Goal: Task Accomplishment & Management: Use online tool/utility

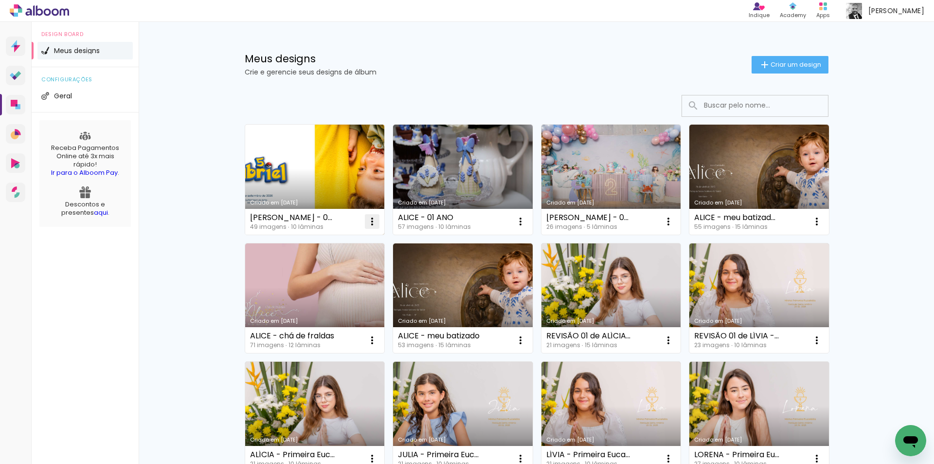
click at [368, 220] on iron-icon at bounding box center [372, 222] width 12 height 12
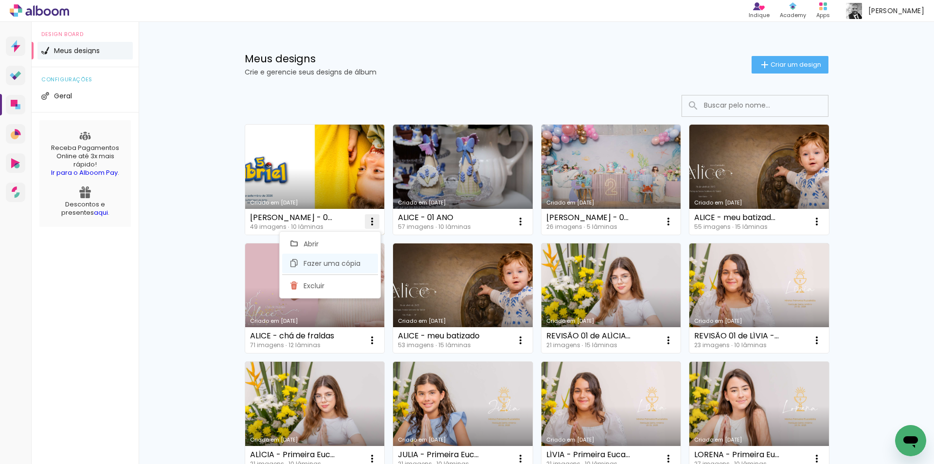
click at [351, 263] on span "Fazer uma cópia" at bounding box center [332, 263] width 57 height 7
type input "Cópia de GABRIEL - 05 ANOS"
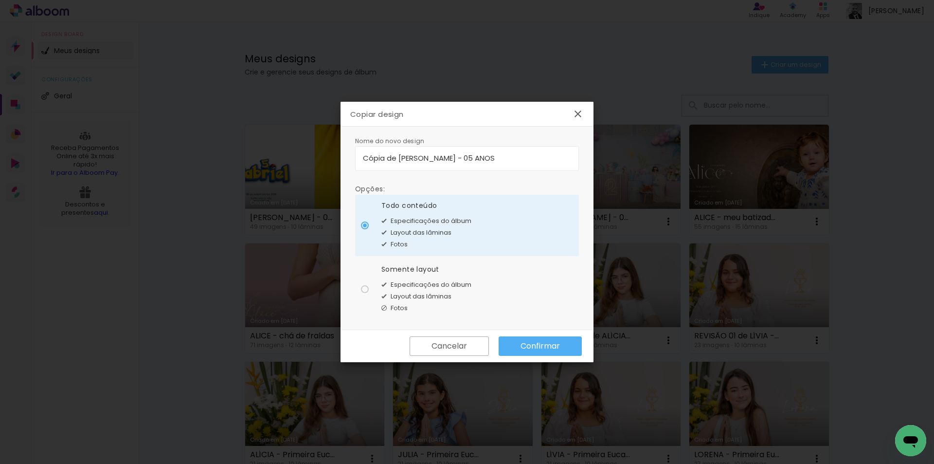
click at [365, 289] on div at bounding box center [365, 289] width 8 height 8
type paper-radio-button "on"
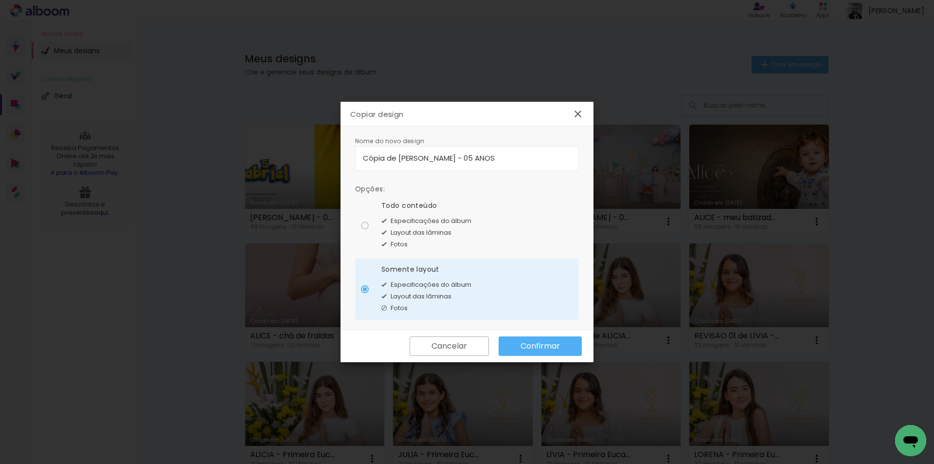
drag, startPoint x: 472, startPoint y: 155, endPoint x: 325, endPoint y: 135, distance: 148.3
click at [325, 135] on body "link( href="../../bower_components/polymer/polymer.html" rel="import" ) picture…" at bounding box center [467, 232] width 934 height 464
type input "ALBUM CASAMENTO"
type paper-input "ALBUM CASAMENTO"
click at [0, 0] on slot "Confirmar" at bounding box center [0, 0] width 0 height 0
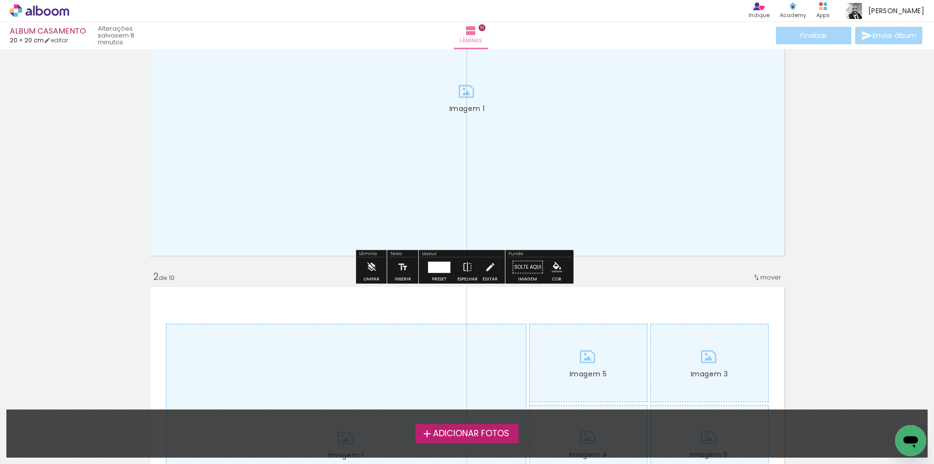
scroll to position [146, 0]
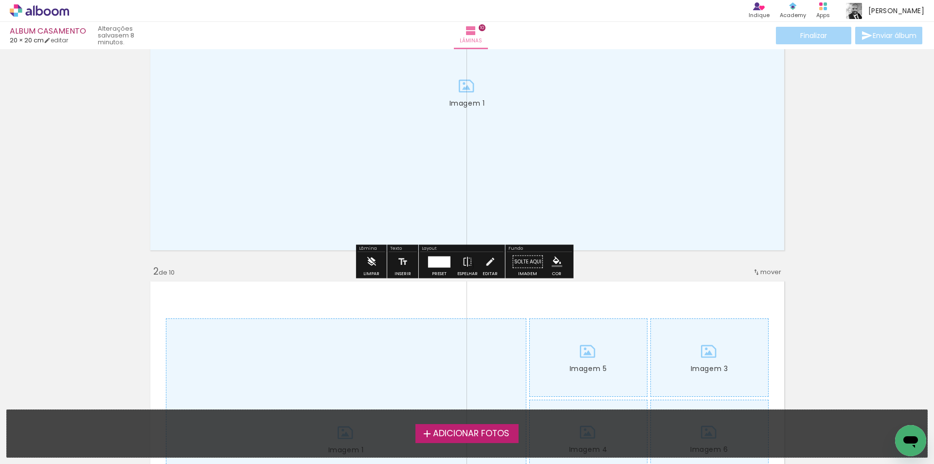
click at [374, 266] on iron-icon at bounding box center [371, 261] width 11 height 19
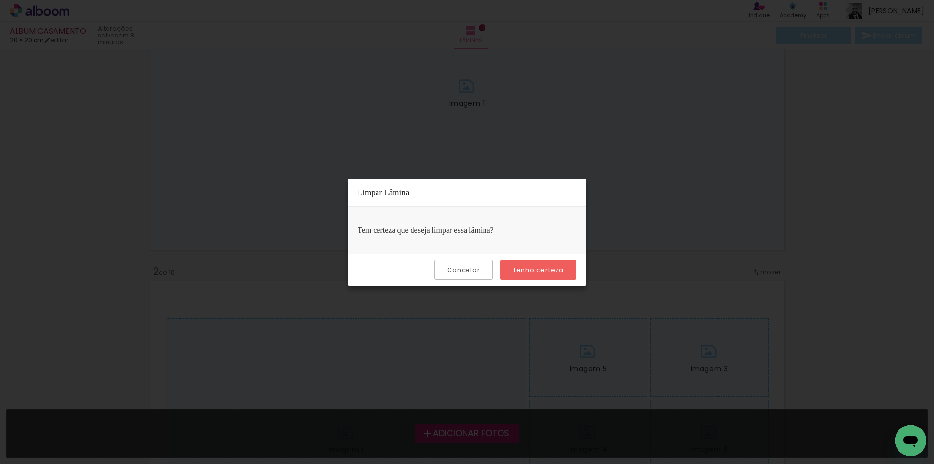
click at [0, 0] on slot "Tenho certeza" at bounding box center [0, 0] width 0 height 0
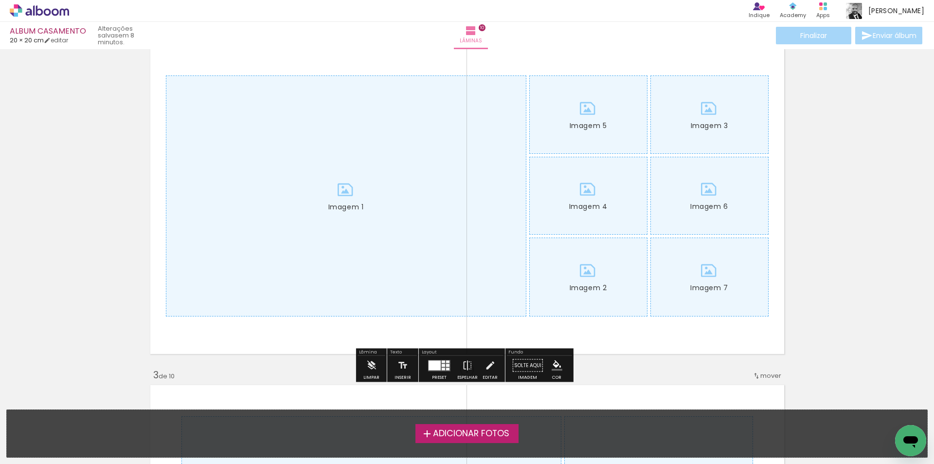
scroll to position [389, 0]
click at [365, 360] on paper-button "Limpar" at bounding box center [371, 367] width 21 height 25
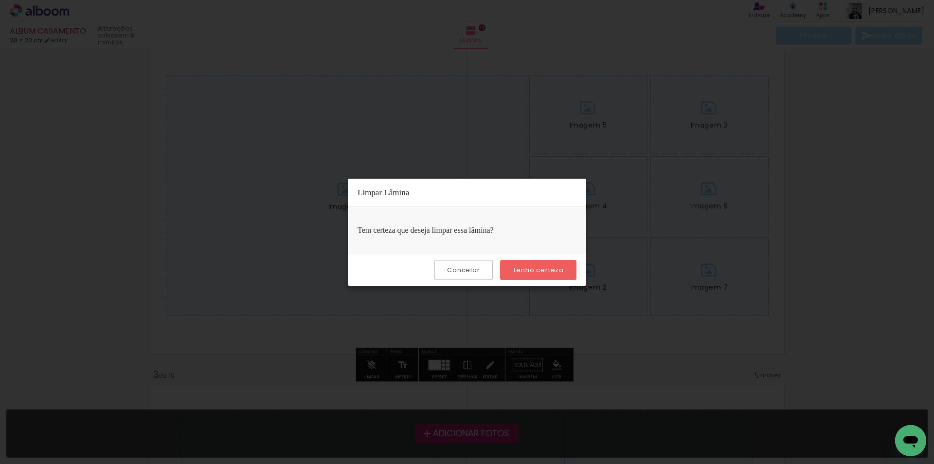
click at [0, 0] on slot "Tenho certeza" at bounding box center [0, 0] width 0 height 0
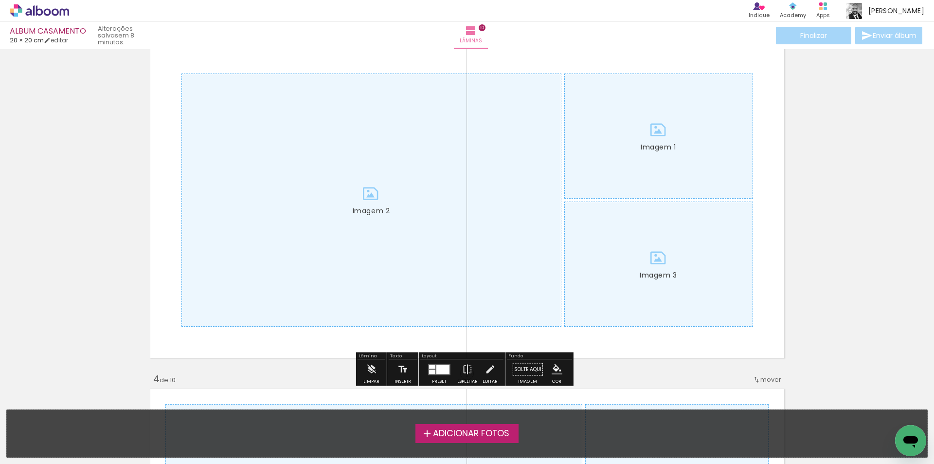
scroll to position [779, 0]
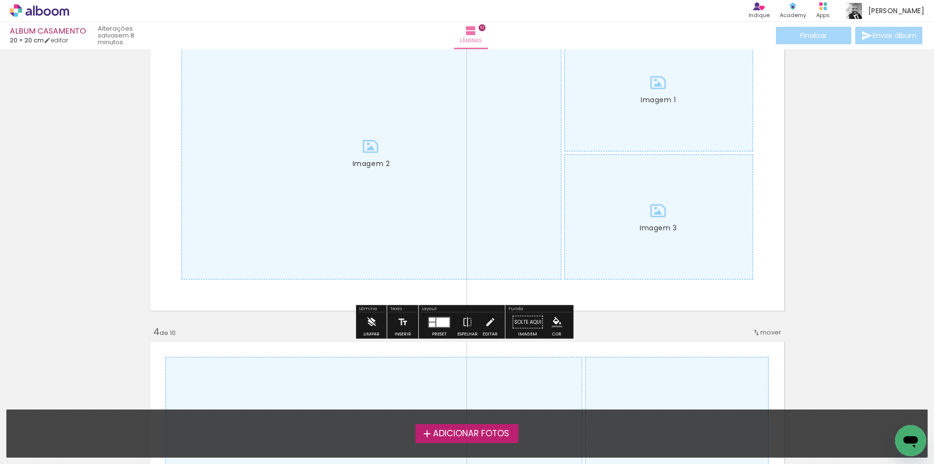
click at [373, 326] on iron-icon at bounding box center [371, 321] width 11 height 19
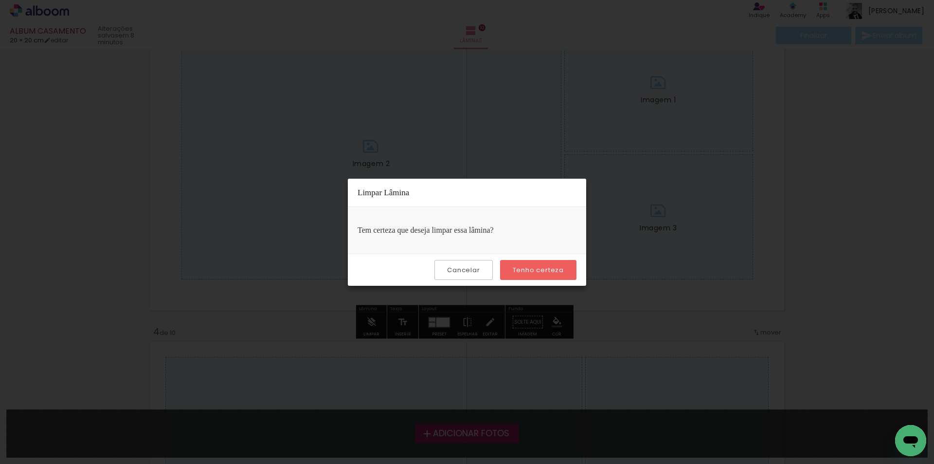
click at [0, 0] on slot "Tenho certeza" at bounding box center [0, 0] width 0 height 0
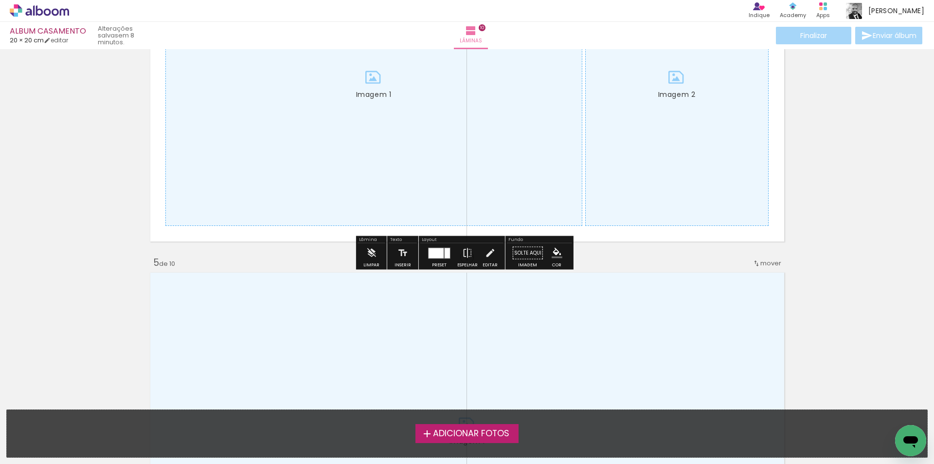
scroll to position [1217, 0]
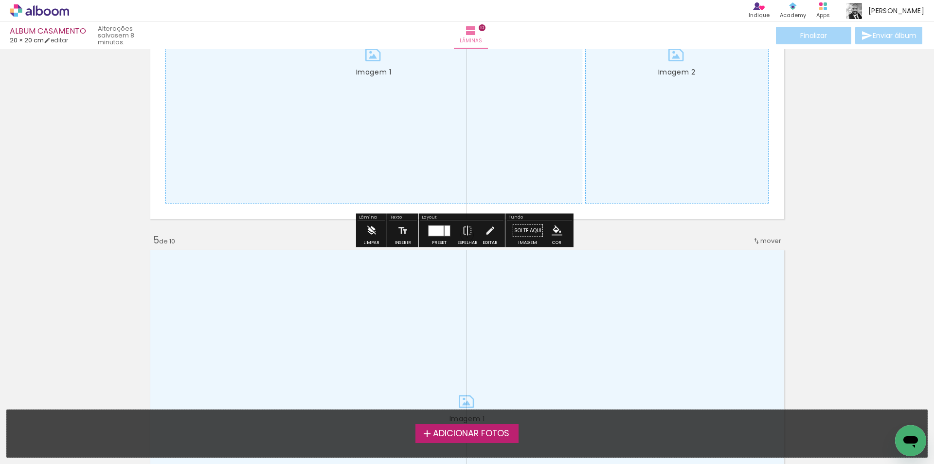
click at [370, 233] on iron-icon at bounding box center [371, 230] width 11 height 19
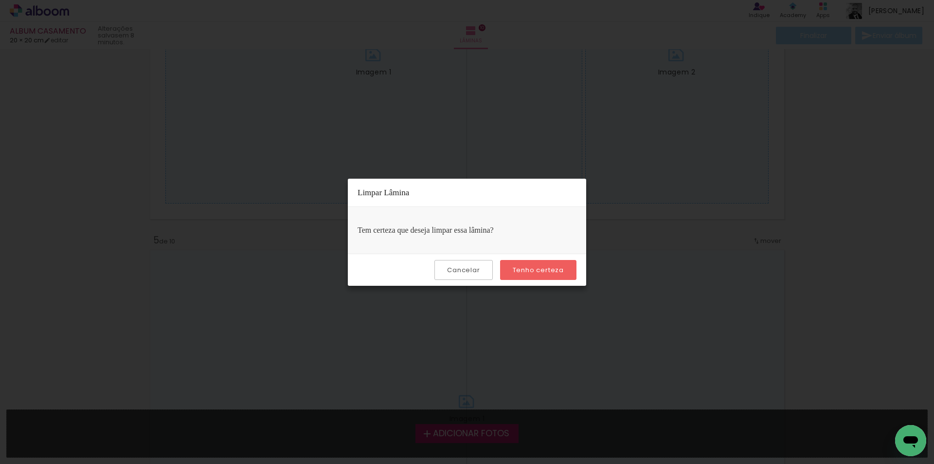
click at [524, 265] on paper-button "Tenho certeza" at bounding box center [538, 270] width 76 height 20
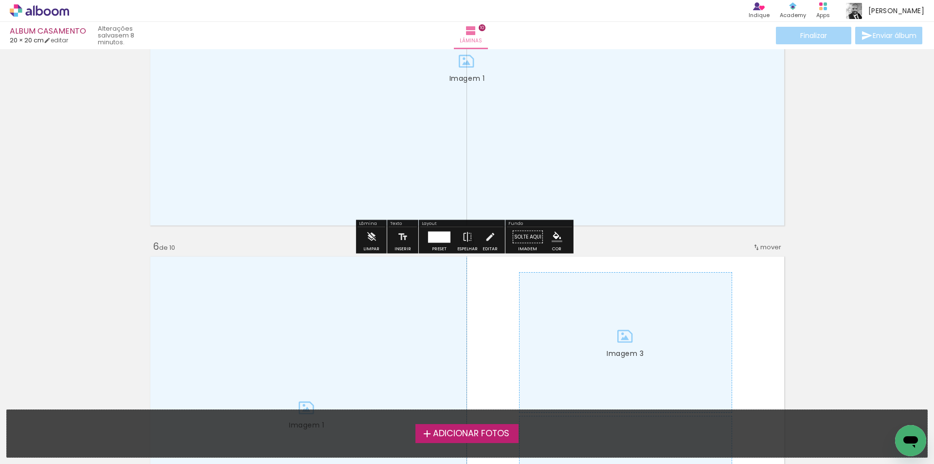
scroll to position [1557, 0]
click at [371, 240] on iron-icon at bounding box center [371, 236] width 11 height 19
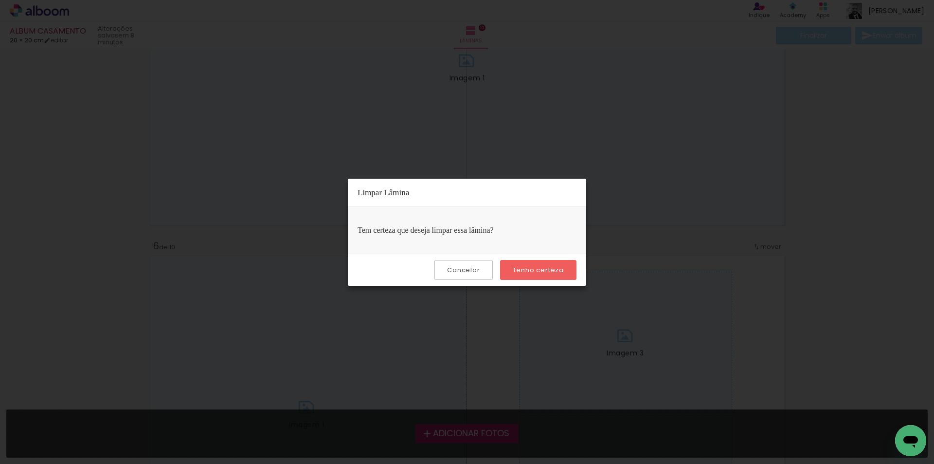
click at [512, 265] on paper-button "Tenho certeza" at bounding box center [538, 270] width 76 height 20
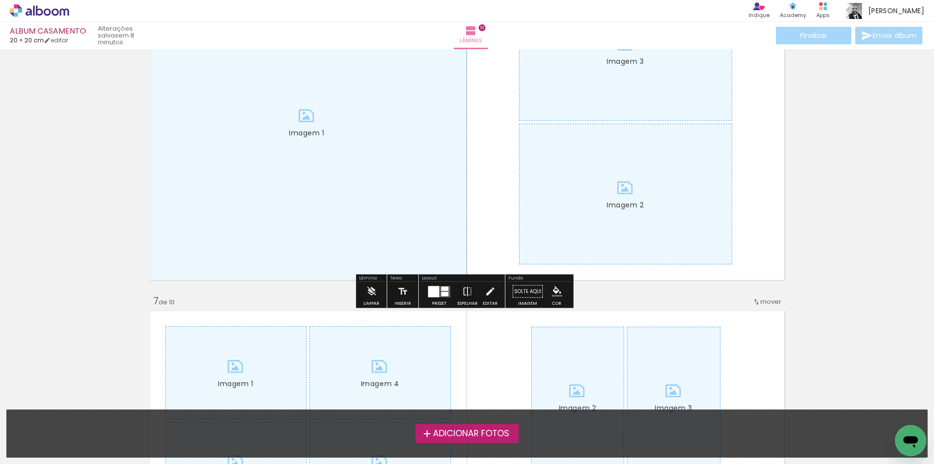
scroll to position [1849, 0]
click at [374, 291] on iron-icon at bounding box center [371, 290] width 11 height 19
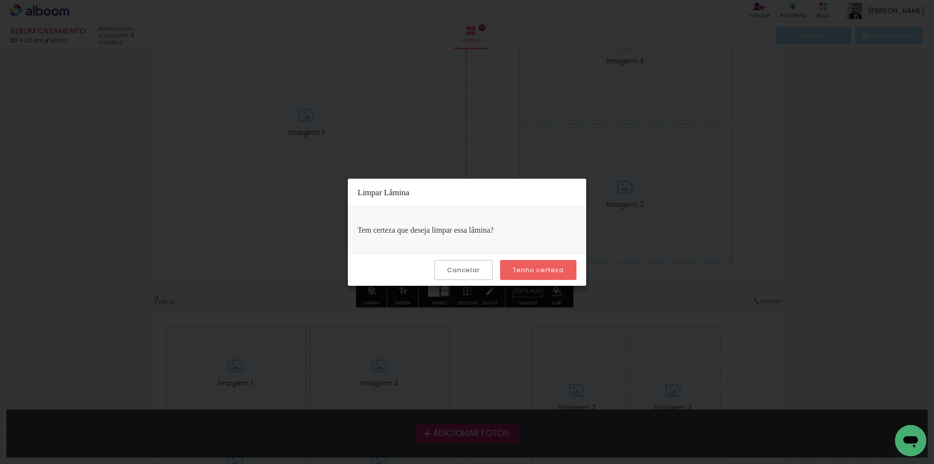
click at [0, 0] on slot "Tenho certeza" at bounding box center [0, 0] width 0 height 0
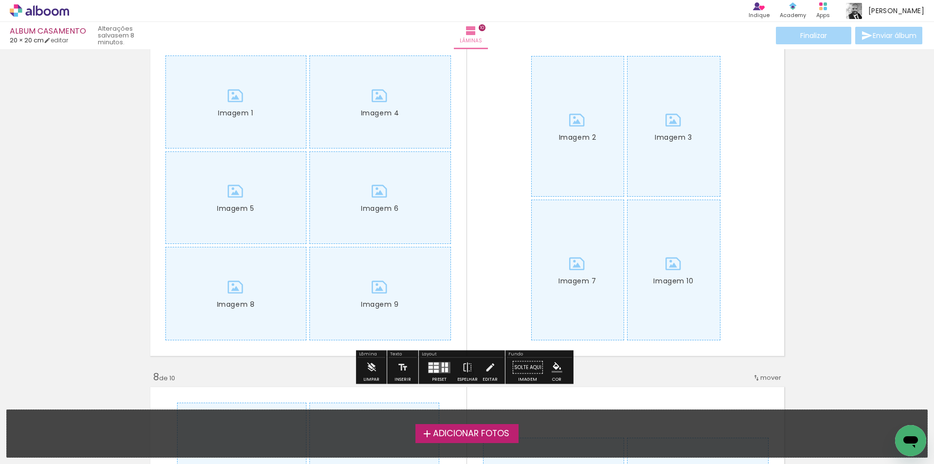
scroll to position [2141, 0]
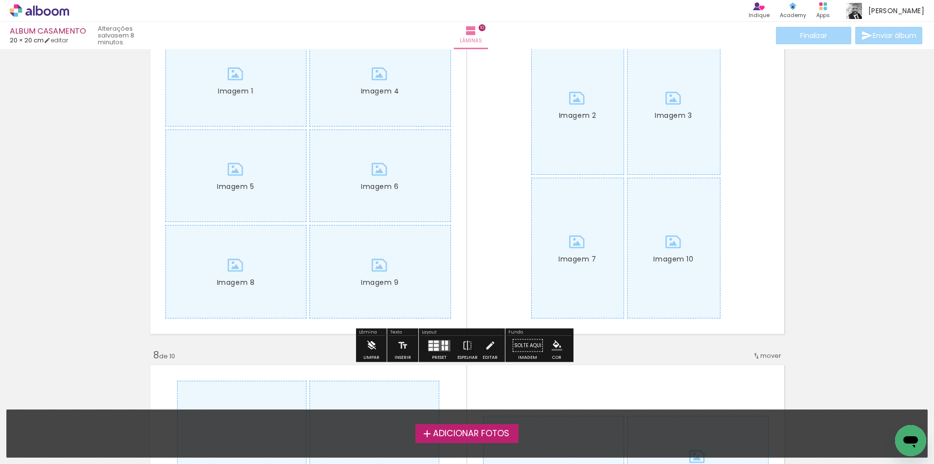
click at [370, 346] on iron-icon at bounding box center [371, 345] width 11 height 19
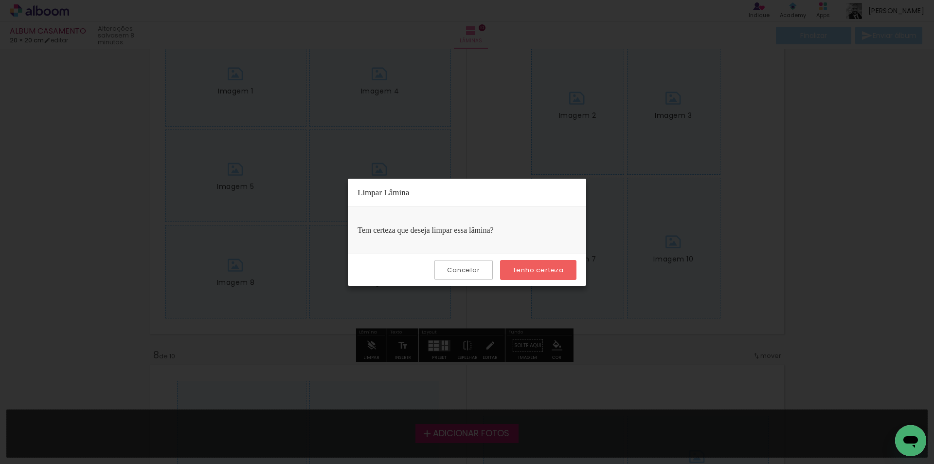
click at [0, 0] on slot "Tenho certeza" at bounding box center [0, 0] width 0 height 0
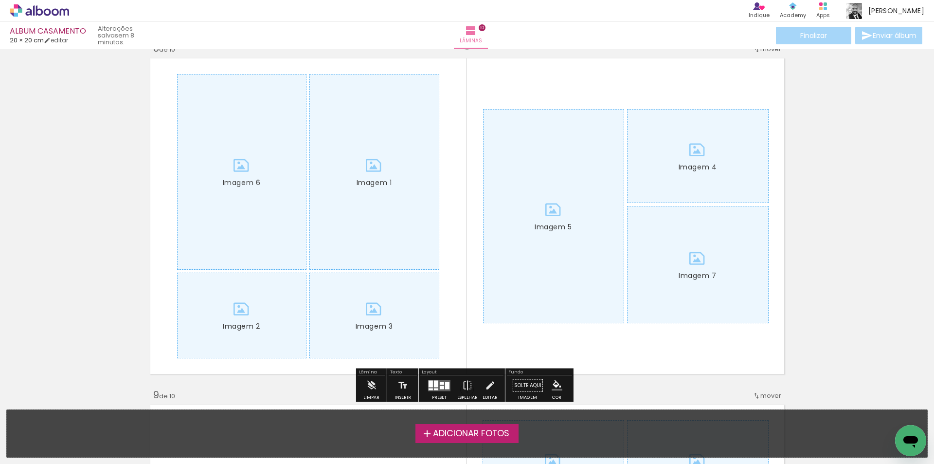
scroll to position [2482, 0]
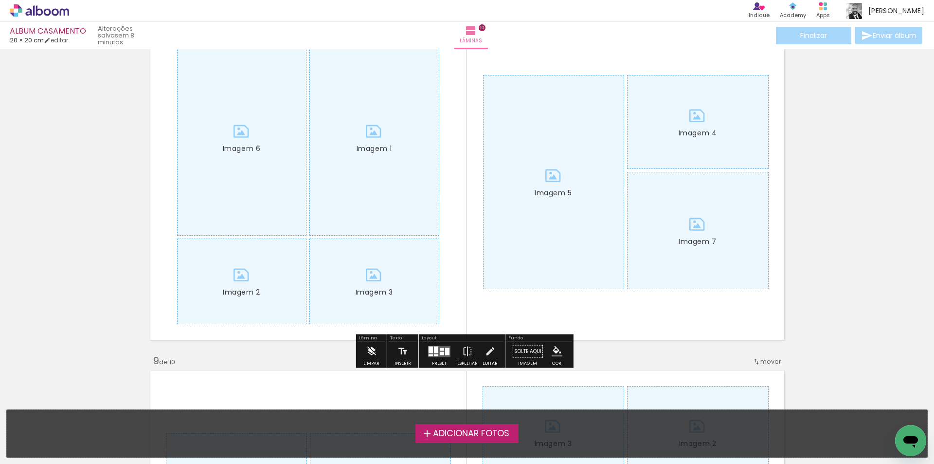
click at [369, 352] on iron-icon at bounding box center [371, 351] width 11 height 19
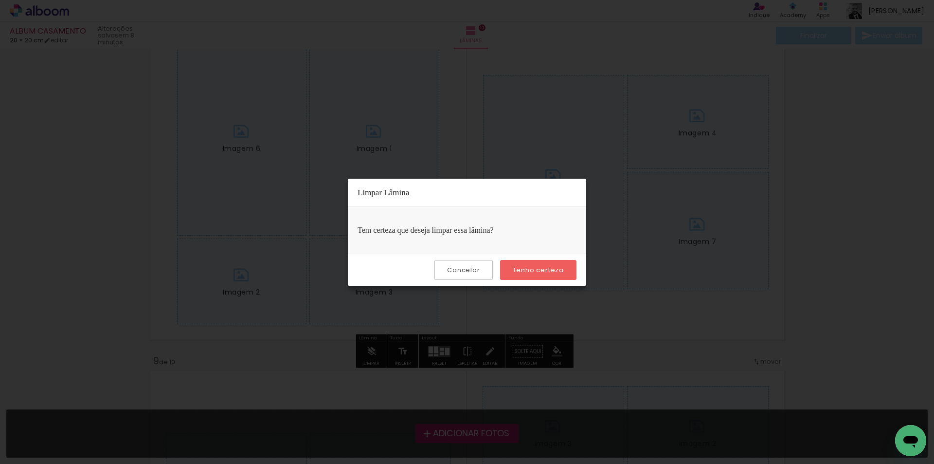
click at [0, 0] on slot "Tenho certeza" at bounding box center [0, 0] width 0 height 0
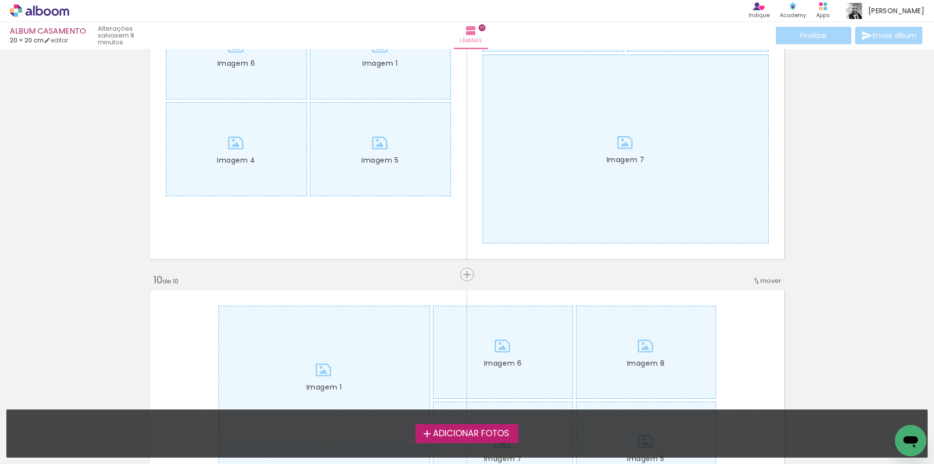
scroll to position [2920, 0]
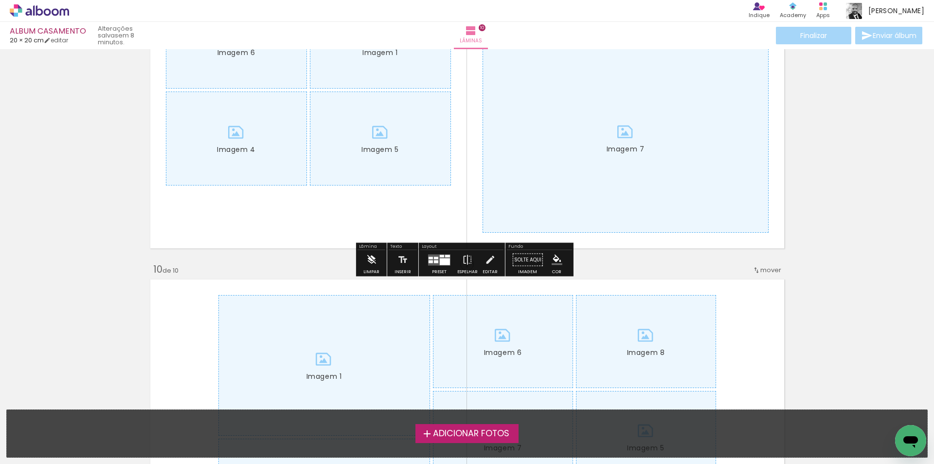
click at [371, 259] on iron-icon at bounding box center [371, 259] width 11 height 19
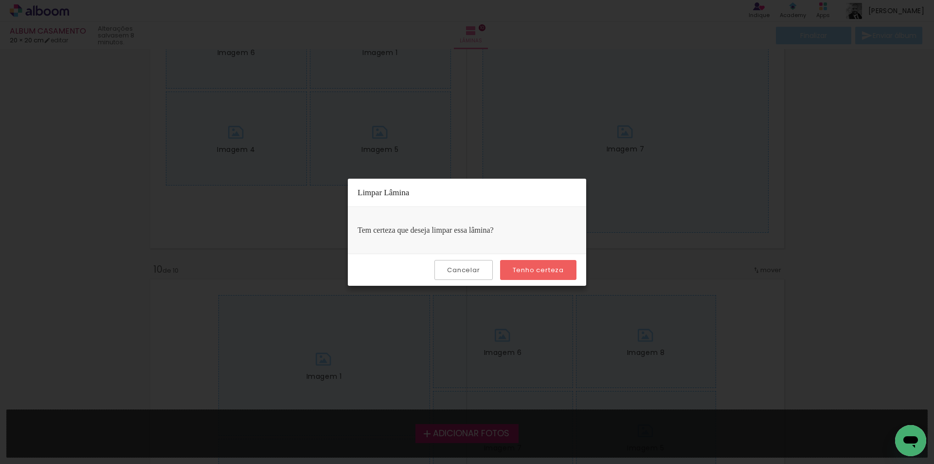
click at [0, 0] on slot "Tenho certeza" at bounding box center [0, 0] width 0 height 0
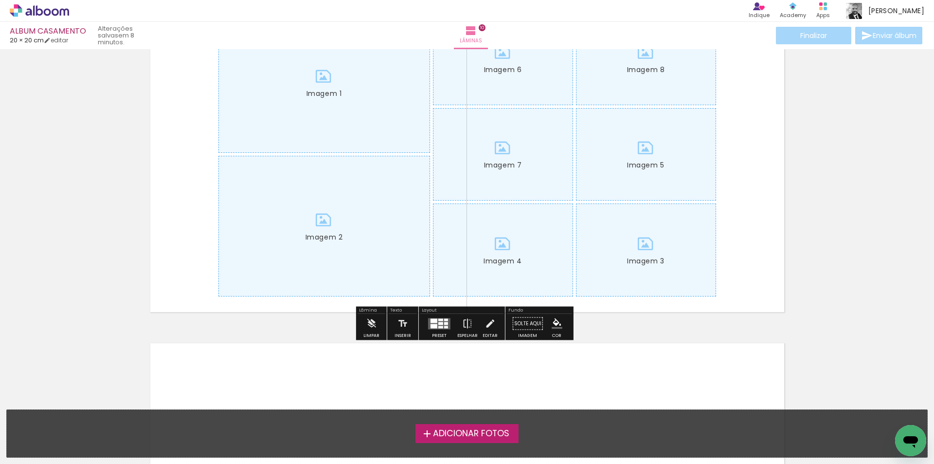
scroll to position [3212, 0]
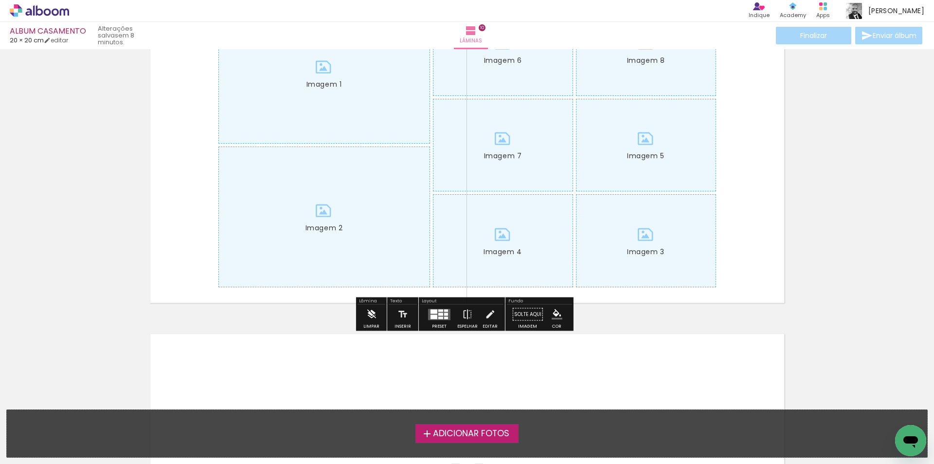
click at [374, 314] on iron-icon at bounding box center [371, 314] width 11 height 19
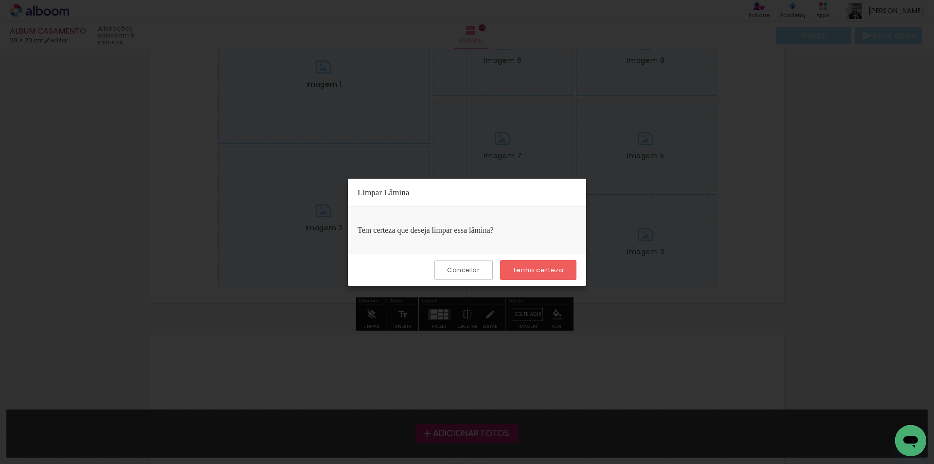
click at [0, 0] on slot "Tenho certeza" at bounding box center [0, 0] width 0 height 0
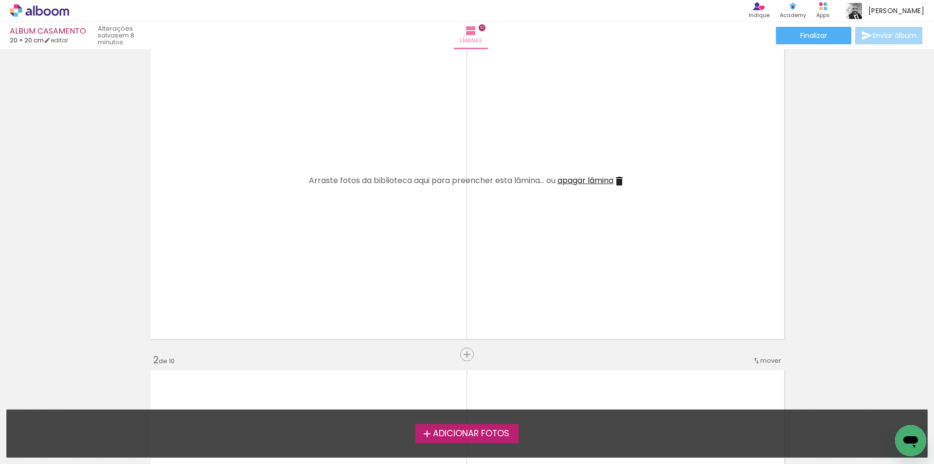
scroll to position [0, 0]
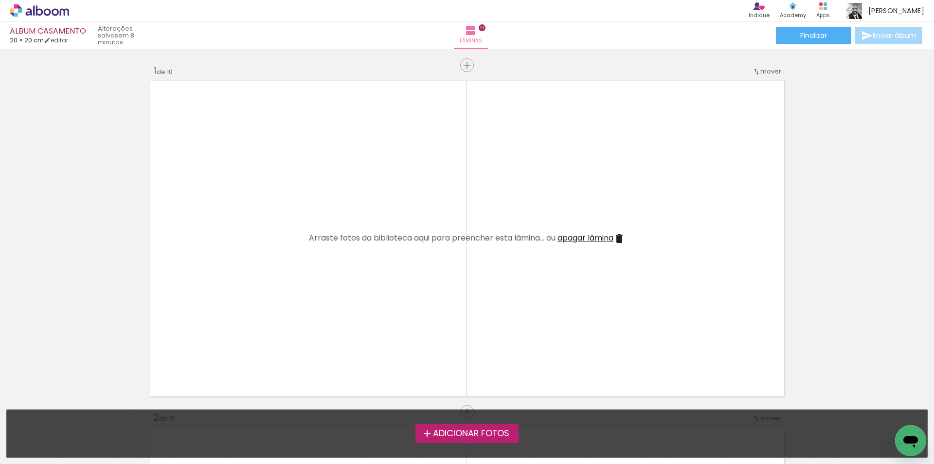
click at [449, 435] on span "Adicionar Fotos" at bounding box center [471, 433] width 76 height 9
click at [0, 0] on input "file" at bounding box center [0, 0] width 0 height 0
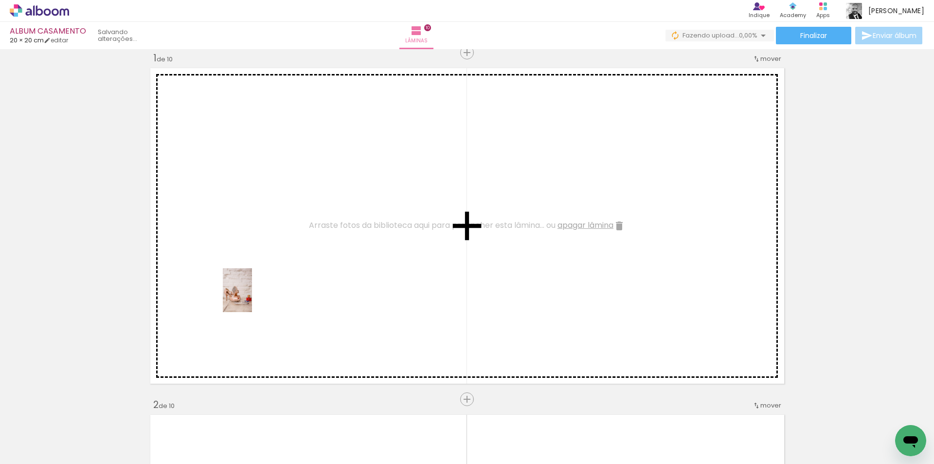
drag, startPoint x: 97, startPoint y: 431, endPoint x: 241, endPoint y: 362, distance: 159.3
click at [252, 297] on quentale-workspace at bounding box center [467, 232] width 934 height 464
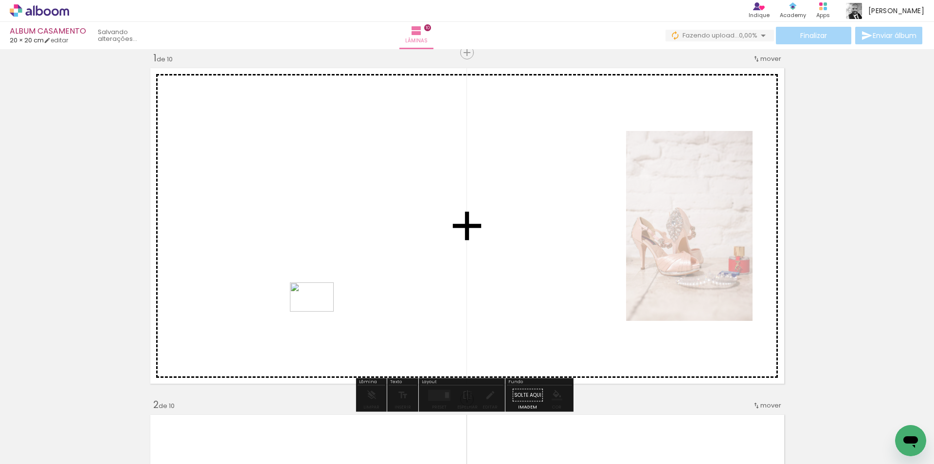
drag, startPoint x: 162, startPoint y: 431, endPoint x: 324, endPoint y: 302, distance: 207.5
click at [324, 302] on quentale-workspace at bounding box center [467, 232] width 934 height 464
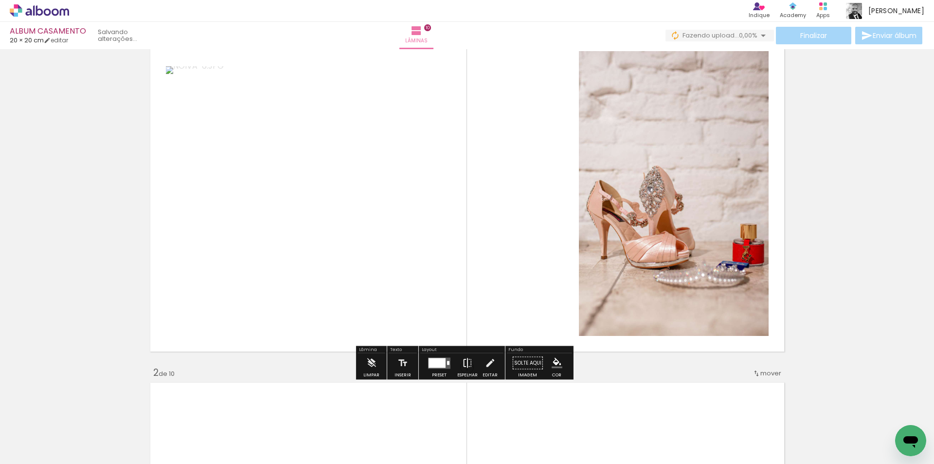
scroll to position [61, 0]
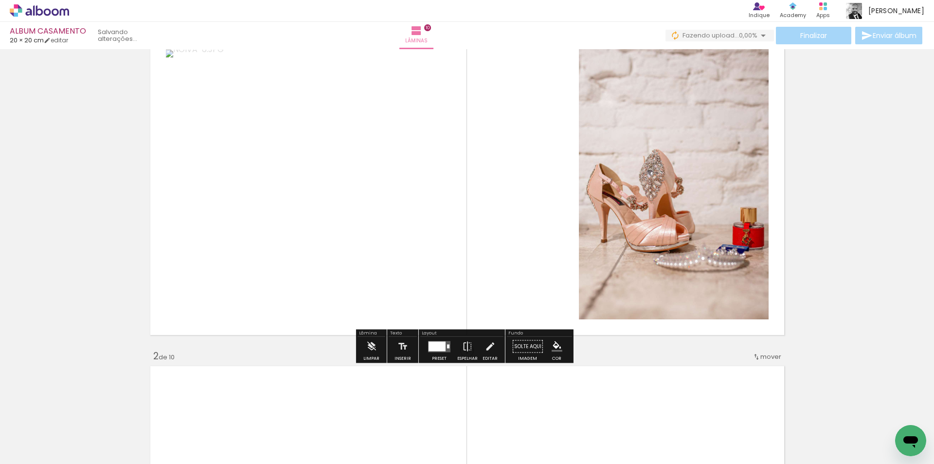
click at [440, 346] on div at bounding box center [437, 346] width 17 height 10
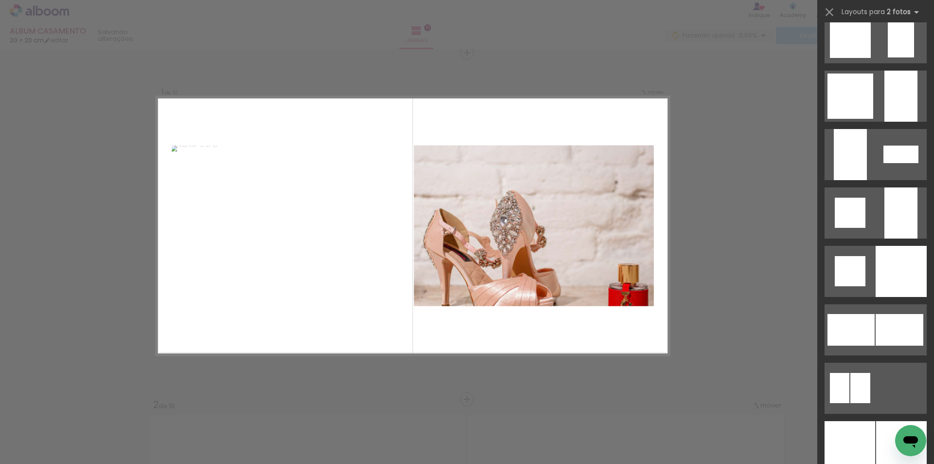
scroll to position [1022, 0]
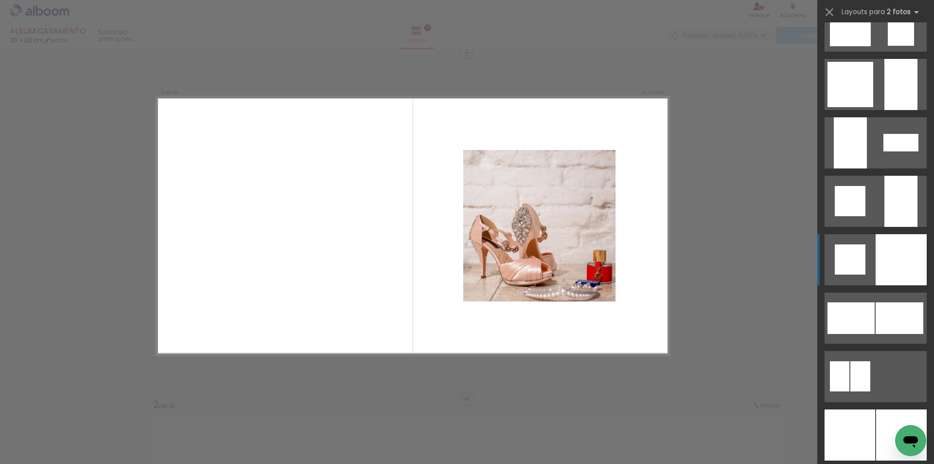
click at [860, 266] on div at bounding box center [850, 259] width 31 height 30
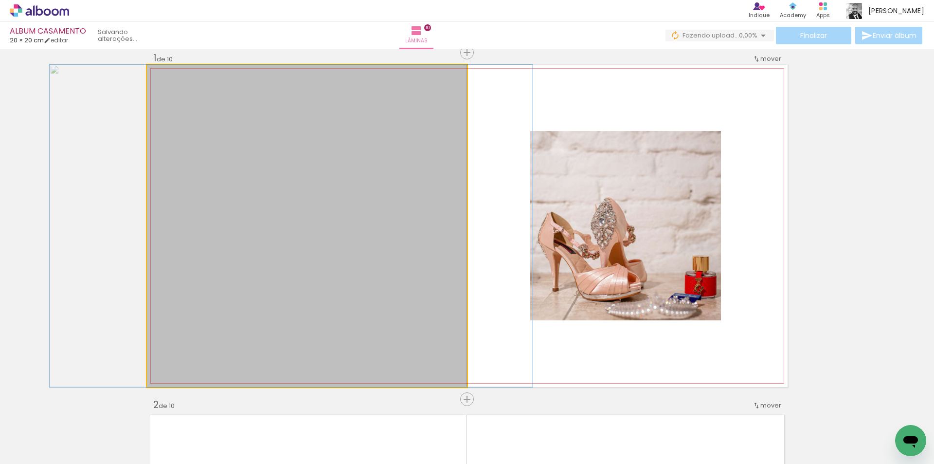
drag, startPoint x: 350, startPoint y: 269, endPoint x: 335, endPoint y: 264, distance: 16.3
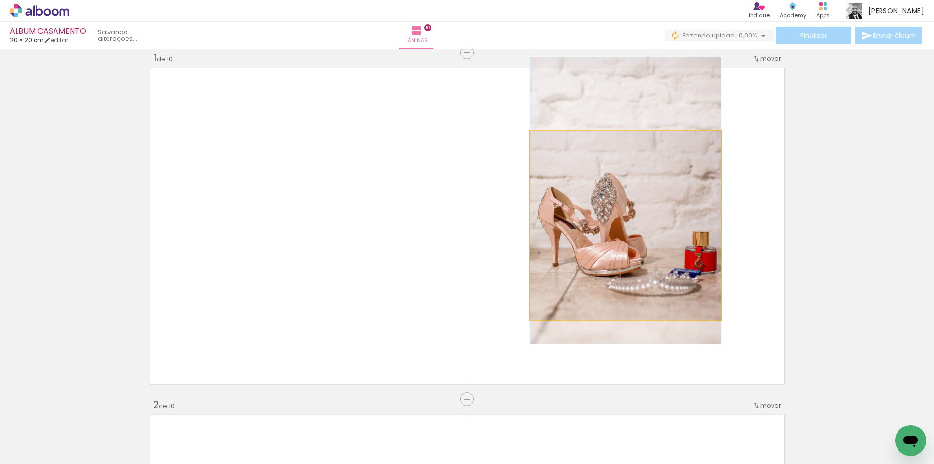
drag, startPoint x: 644, startPoint y: 280, endPoint x: 643, endPoint y: 256, distance: 24.8
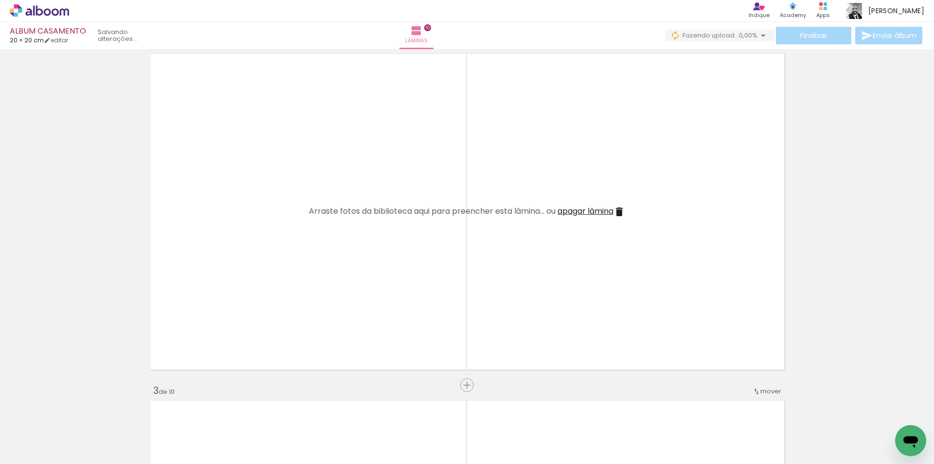
scroll to position [402, 0]
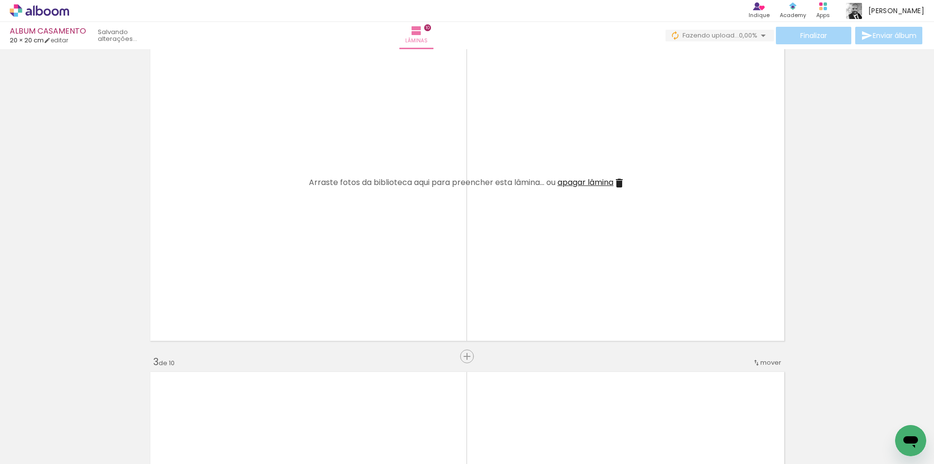
click at [19, 447] on iron-icon at bounding box center [14, 451] width 12 height 12
click at [0, 0] on input "file" at bounding box center [0, 0] width 0 height 0
click at [135, 412] on iron-icon at bounding box center [131, 411] width 10 height 10
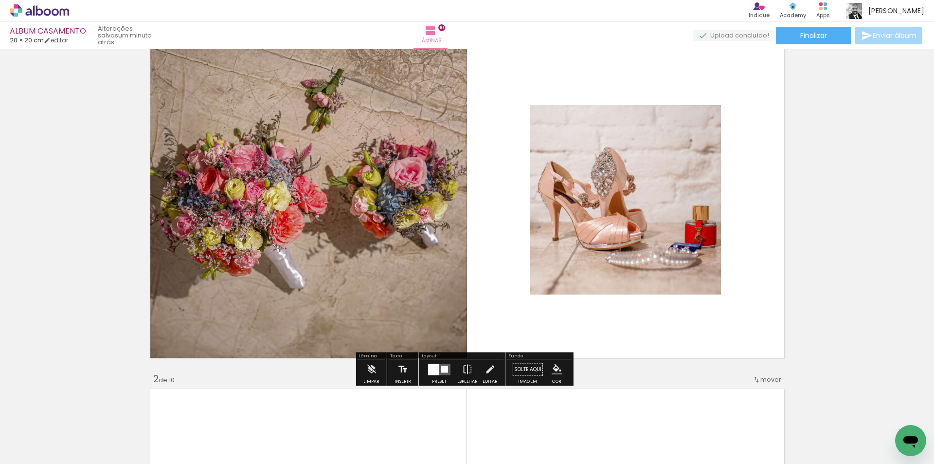
scroll to position [146, 0]
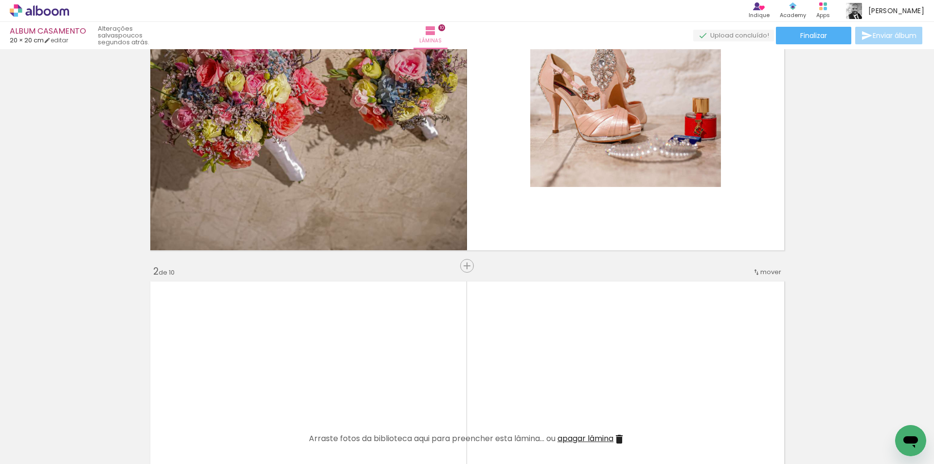
click at [44, 454] on span "Adicionar Fotos" at bounding box center [34, 450] width 29 height 11
click at [0, 0] on input "file" at bounding box center [0, 0] width 0 height 0
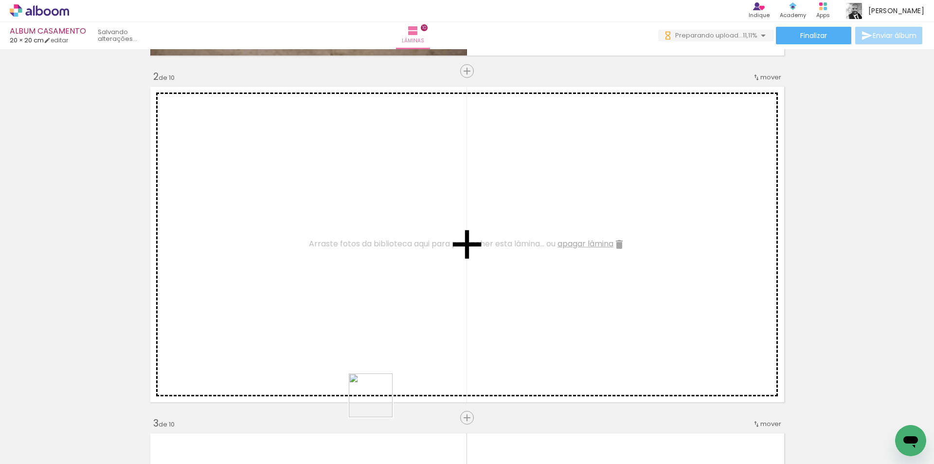
scroll to position [0, 0]
drag, startPoint x: 375, startPoint y: 437, endPoint x: 375, endPoint y: 283, distance: 153.3
click at [375, 283] on quentale-workspace at bounding box center [467, 232] width 934 height 464
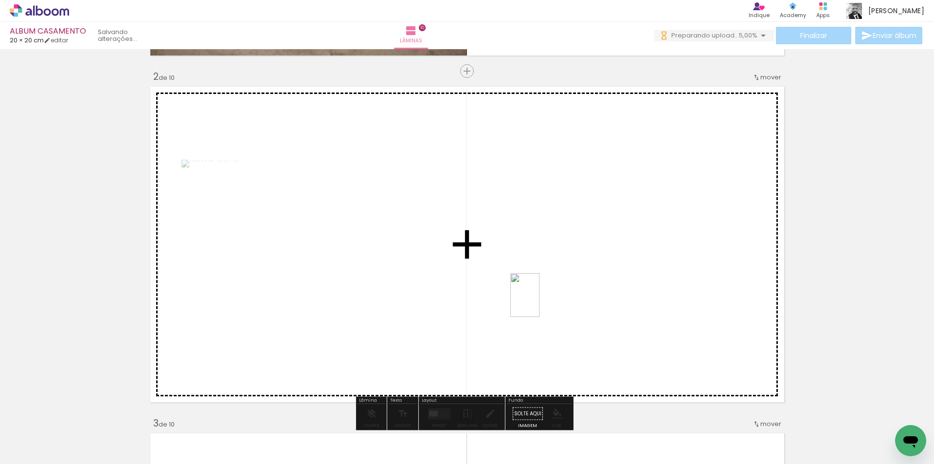
drag, startPoint x: 489, startPoint y: 442, endPoint x: 540, endPoint y: 301, distance: 150.1
click at [540, 301] on quentale-workspace at bounding box center [467, 232] width 934 height 464
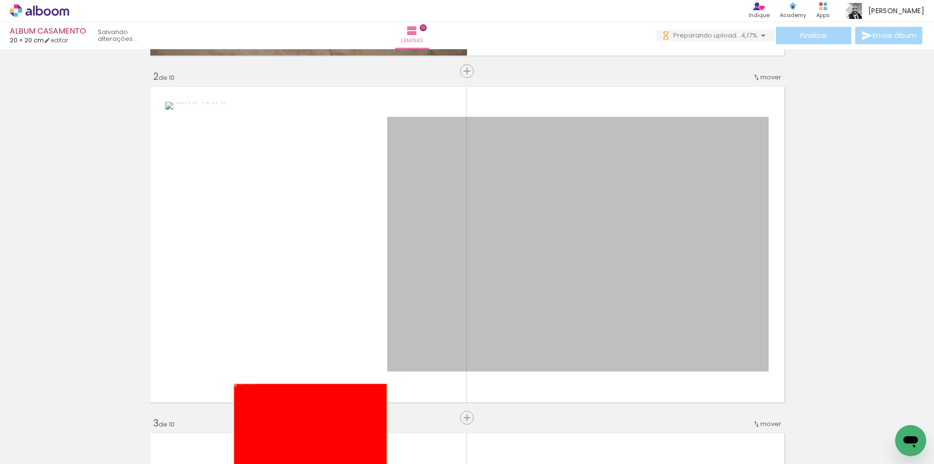
drag, startPoint x: 575, startPoint y: 256, endPoint x: 307, endPoint y: 435, distance: 322.6
click at [307, 435] on quentale-workspace at bounding box center [467, 232] width 934 height 464
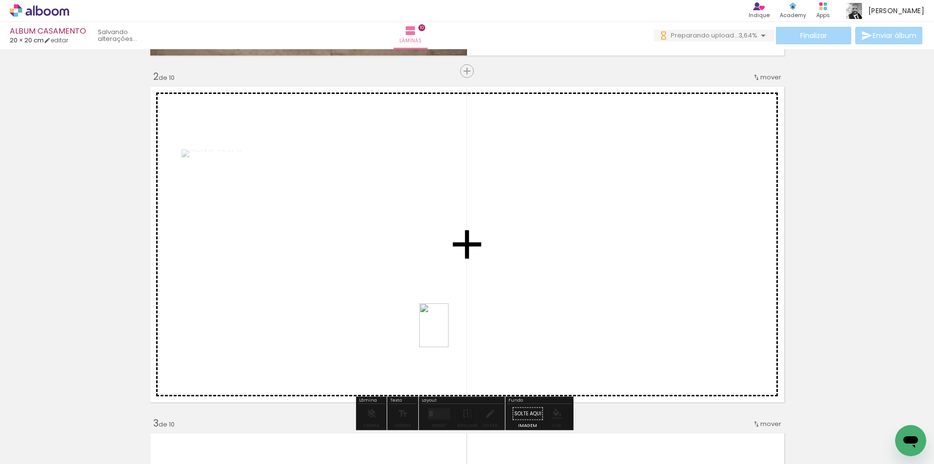
drag, startPoint x: 670, startPoint y: 422, endPoint x: 449, endPoint y: 332, distance: 238.4
click at [449, 332] on quentale-workspace at bounding box center [467, 232] width 934 height 464
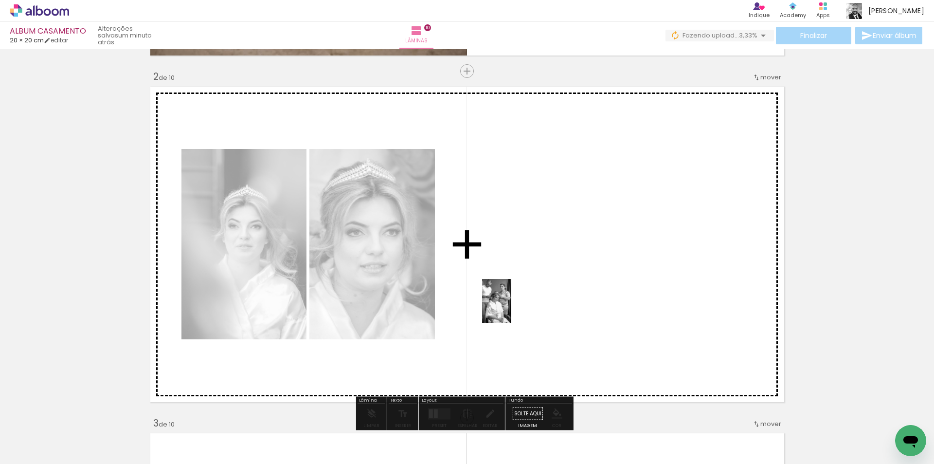
drag, startPoint x: 656, startPoint y: 436, endPoint x: 511, endPoint y: 308, distance: 192.4
click at [511, 308] on quentale-workspace at bounding box center [467, 232] width 934 height 464
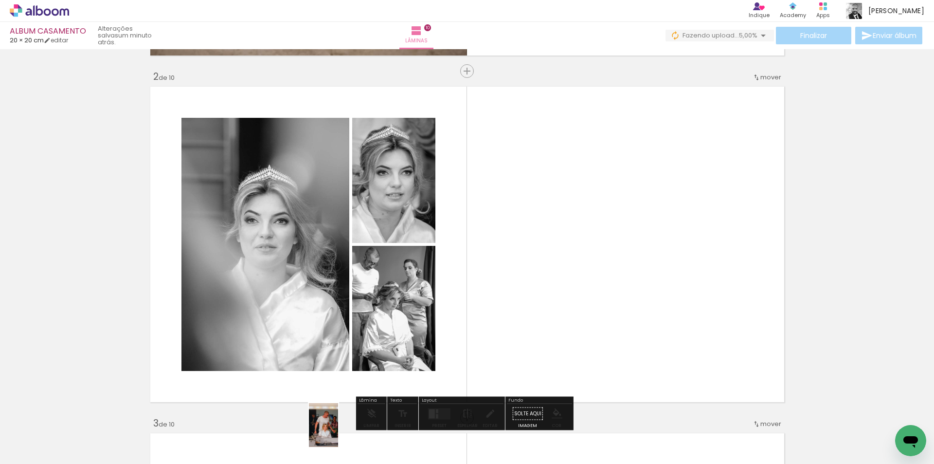
drag, startPoint x: 330, startPoint y: 436, endPoint x: 338, endPoint y: 433, distance: 8.9
click at [338, 433] on div at bounding box center [322, 431] width 32 height 48
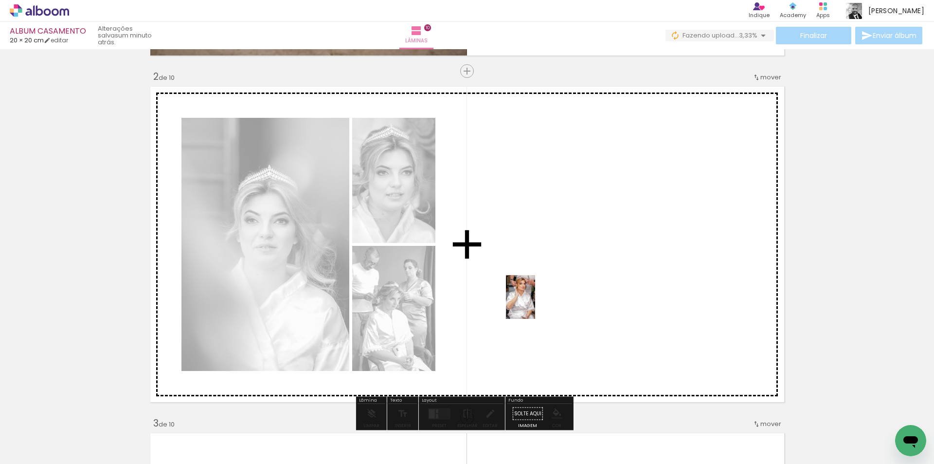
drag, startPoint x: 494, startPoint y: 432, endPoint x: 535, endPoint y: 304, distance: 134.5
click at [535, 304] on quentale-workspace at bounding box center [467, 232] width 934 height 464
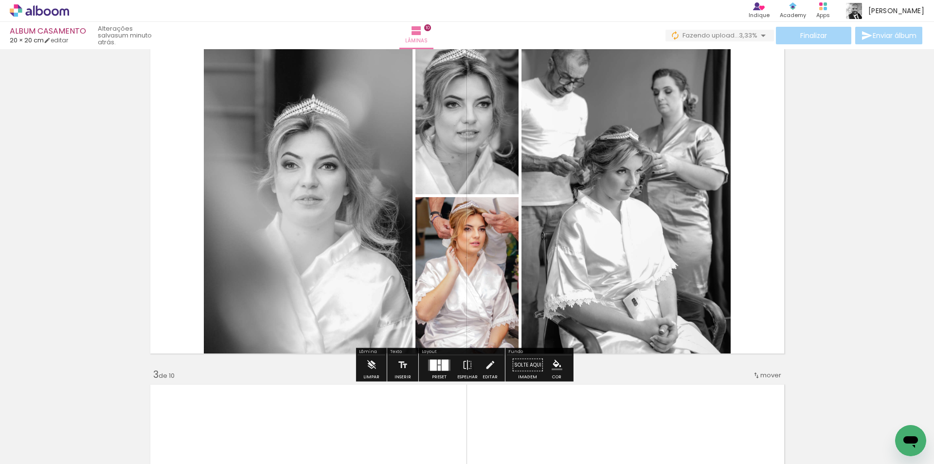
click at [0, 0] on slot "P&B" at bounding box center [0, 0] width 0 height 0
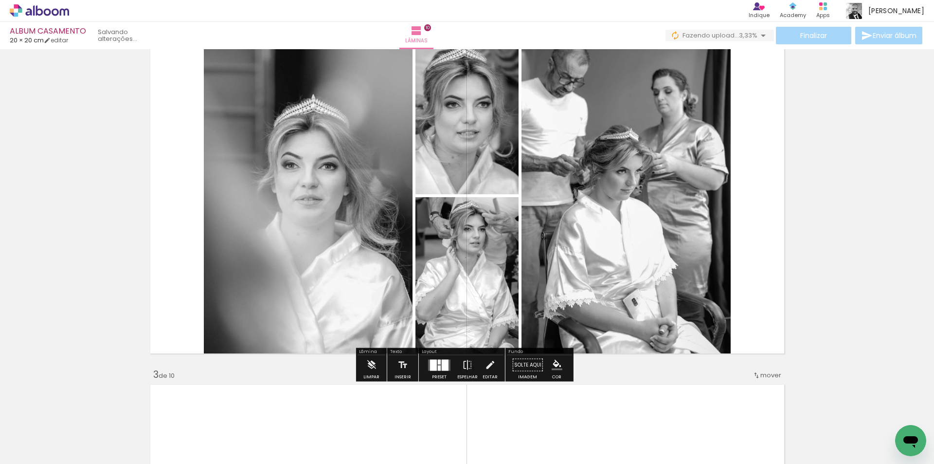
click at [444, 371] on div at bounding box center [439, 364] width 26 height 19
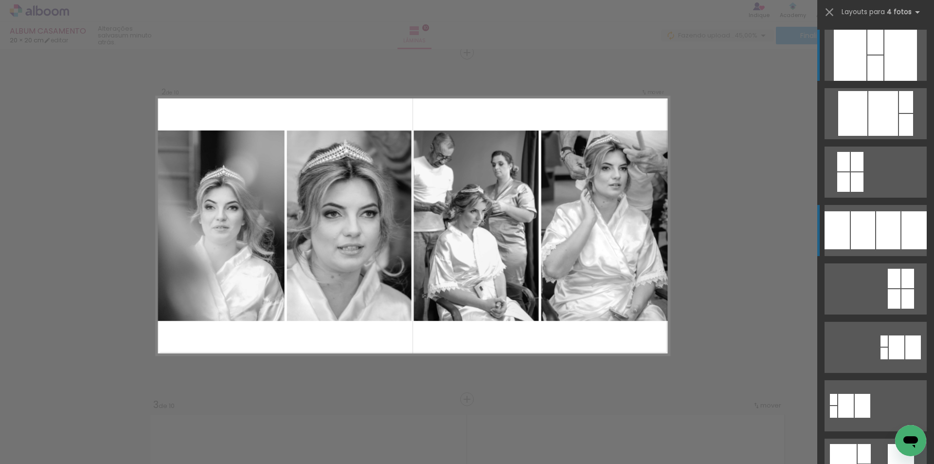
click at [856, 231] on div at bounding box center [863, 230] width 24 height 38
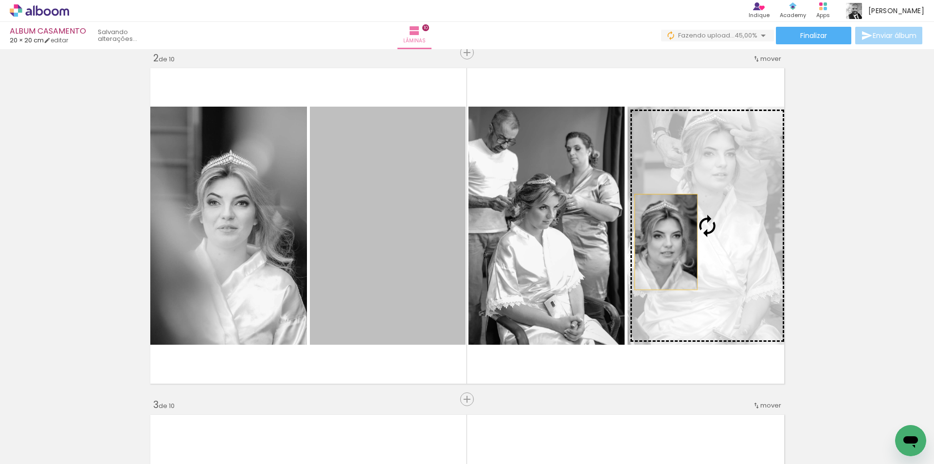
drag, startPoint x: 403, startPoint y: 244, endPoint x: 662, endPoint y: 242, distance: 258.9
click at [0, 0] on slot at bounding box center [0, 0] width 0 height 0
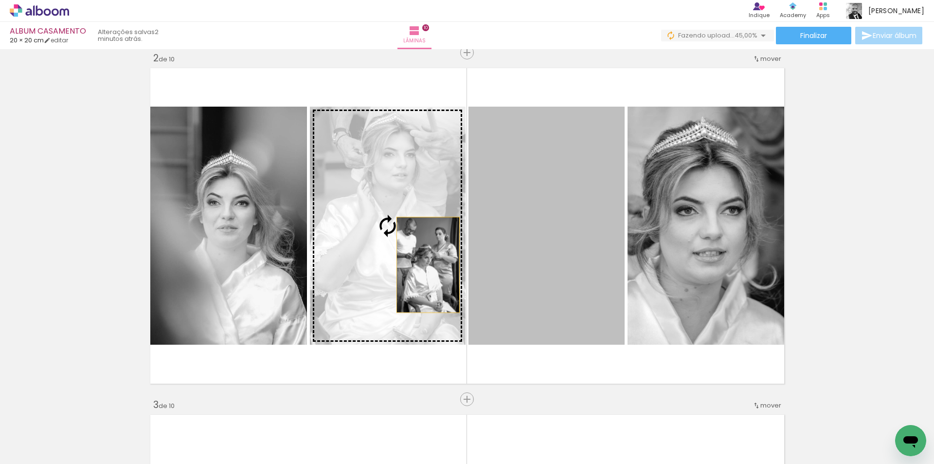
drag, startPoint x: 540, startPoint y: 270, endPoint x: 406, endPoint y: 264, distance: 134.4
click at [0, 0] on slot at bounding box center [0, 0] width 0 height 0
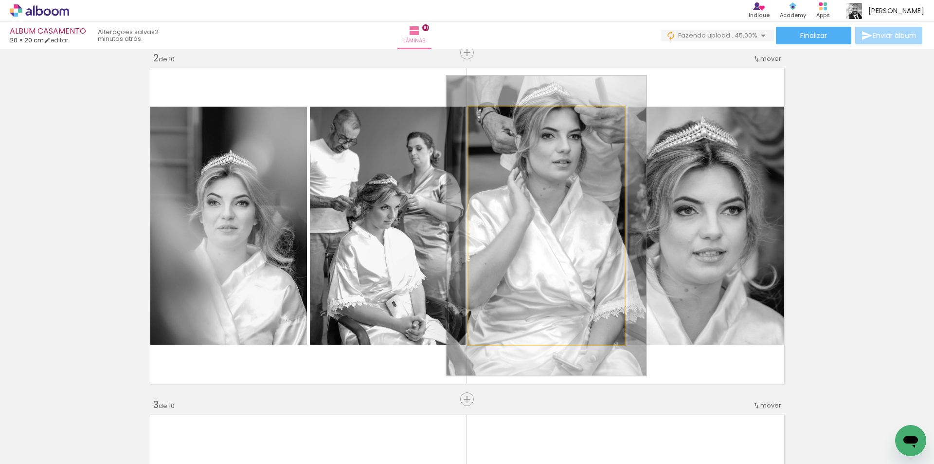
drag, startPoint x: 490, startPoint y: 114, endPoint x: 499, endPoint y: 118, distance: 9.4
click at [499, 118] on div at bounding box center [500, 117] width 16 height 16
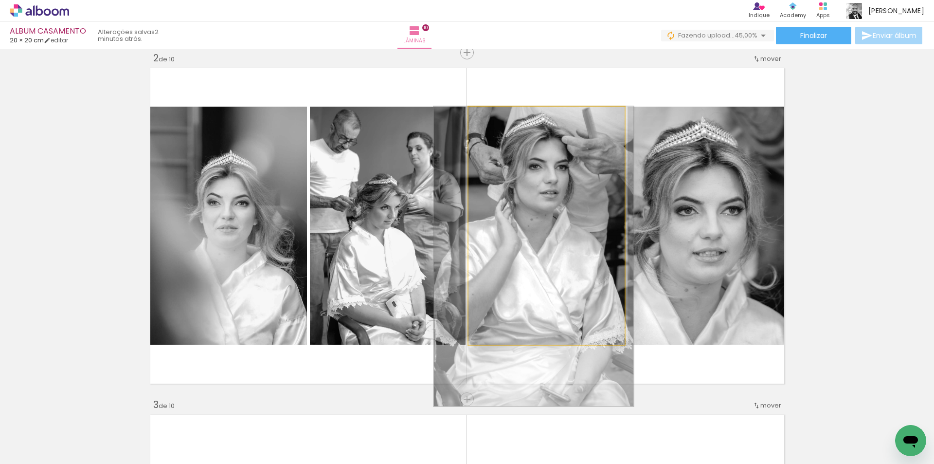
drag, startPoint x: 525, startPoint y: 178, endPoint x: 512, endPoint y: 232, distance: 55.8
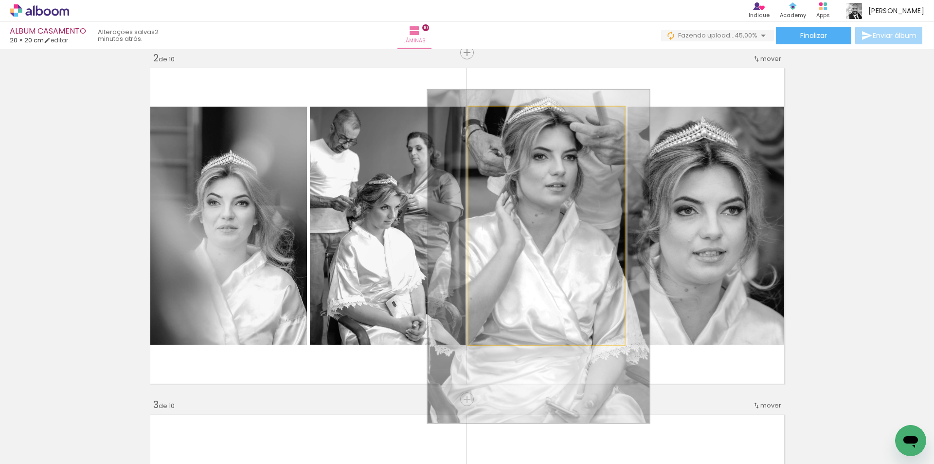
type paper-slider "140"
click at [499, 115] on div at bounding box center [507, 117] width 16 height 16
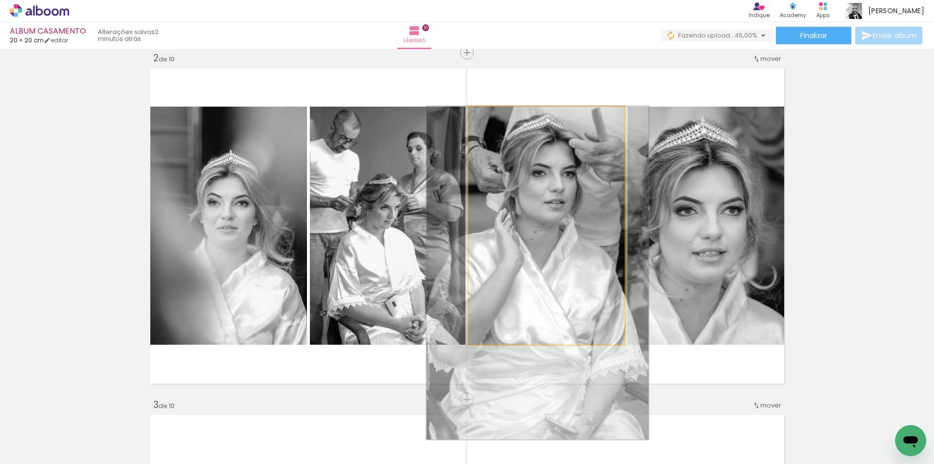
drag, startPoint x: 556, startPoint y: 198, endPoint x: 557, endPoint y: 218, distance: 20.5
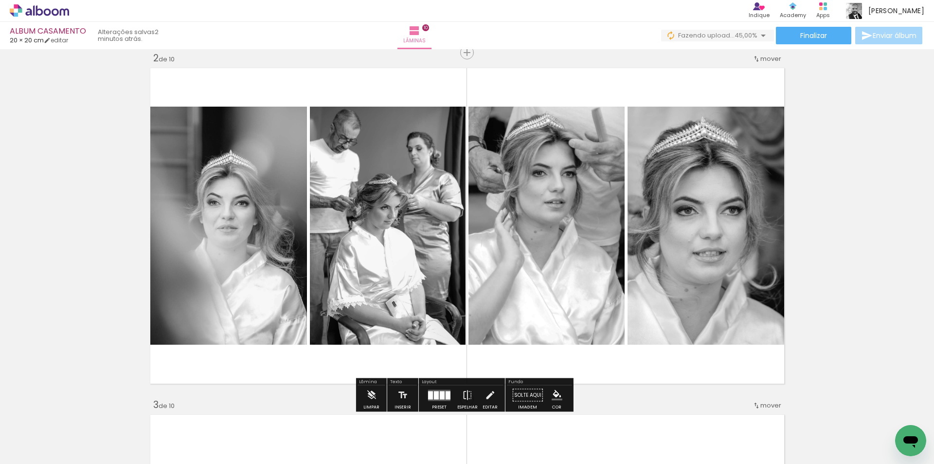
click at [428, 391] on div at bounding box center [430, 395] width 5 height 8
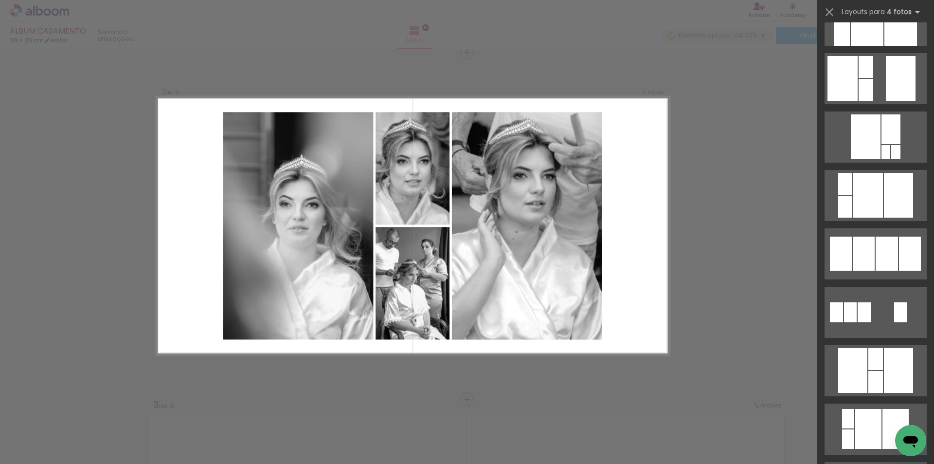
scroll to position [1246, 0]
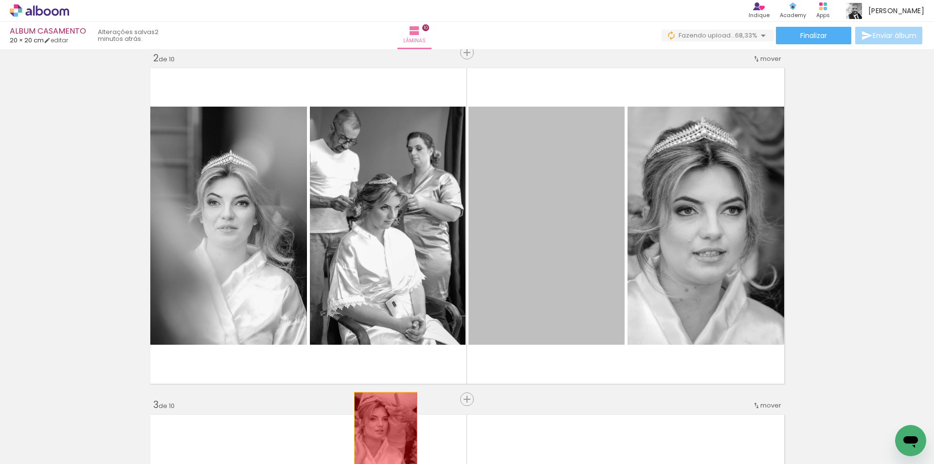
drag, startPoint x: 525, startPoint y: 277, endPoint x: 382, endPoint y: 440, distance: 216.6
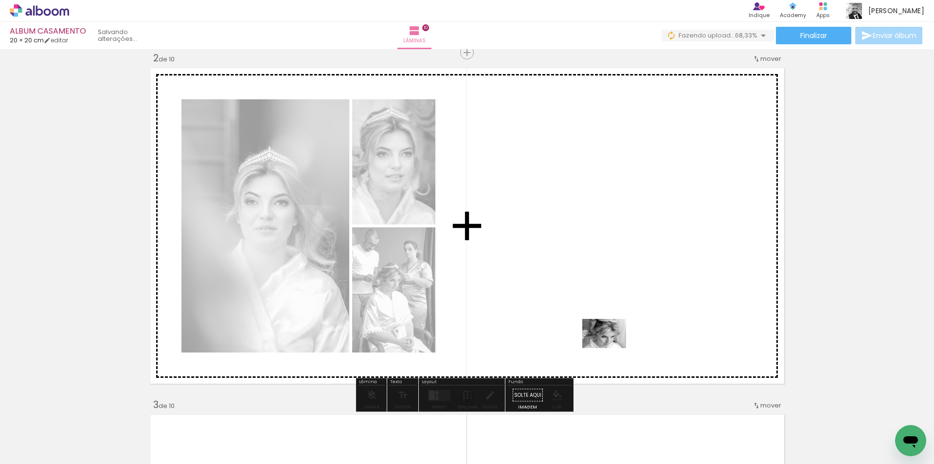
drag, startPoint x: 713, startPoint y: 438, endPoint x: 592, endPoint y: 326, distance: 165.0
click at [592, 326] on quentale-workspace at bounding box center [467, 232] width 934 height 464
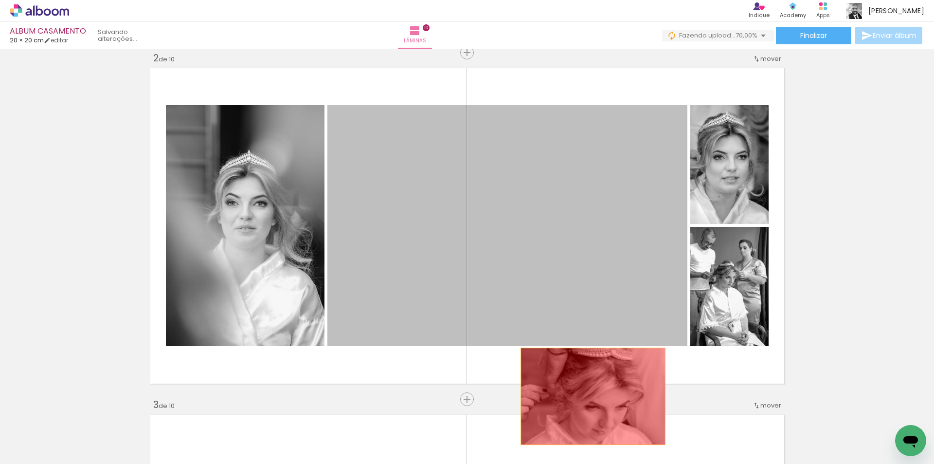
drag, startPoint x: 560, startPoint y: 244, endPoint x: 589, endPoint y: 397, distance: 155.7
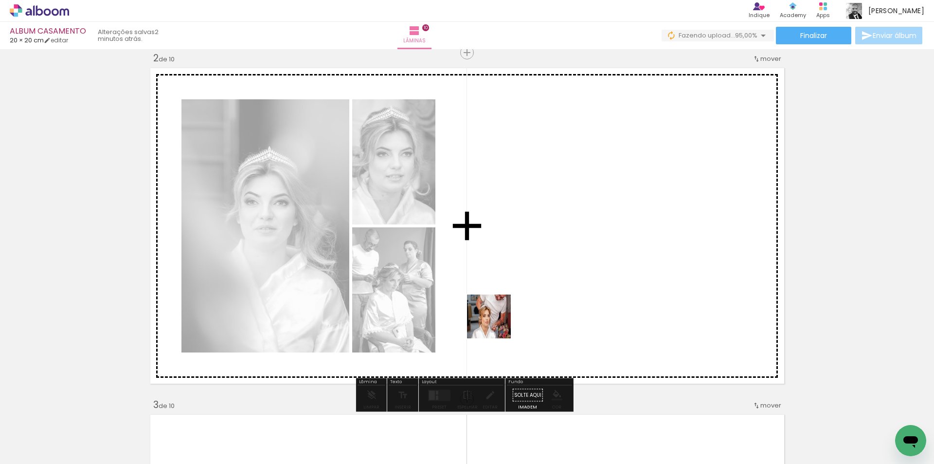
drag, startPoint x: 469, startPoint y: 383, endPoint x: 501, endPoint y: 312, distance: 78.4
click at [501, 312] on quentale-workspace at bounding box center [467, 232] width 934 height 464
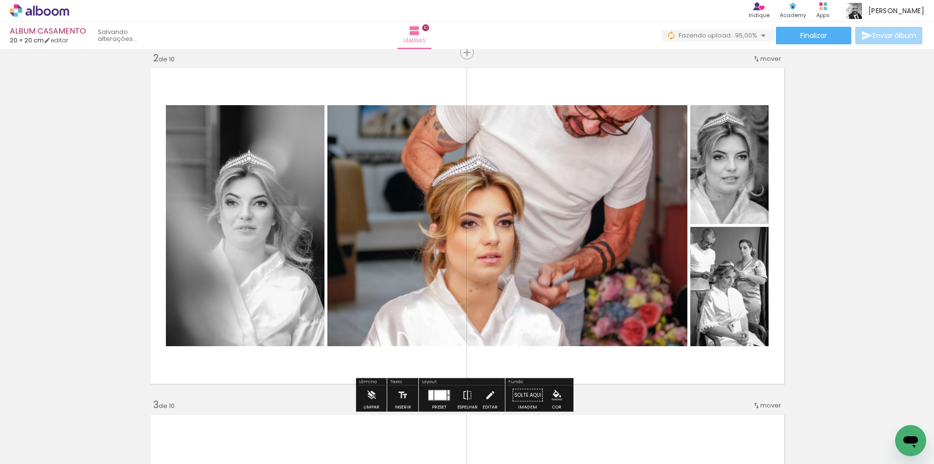
click at [0, 0] on slot "P&B" at bounding box center [0, 0] width 0 height 0
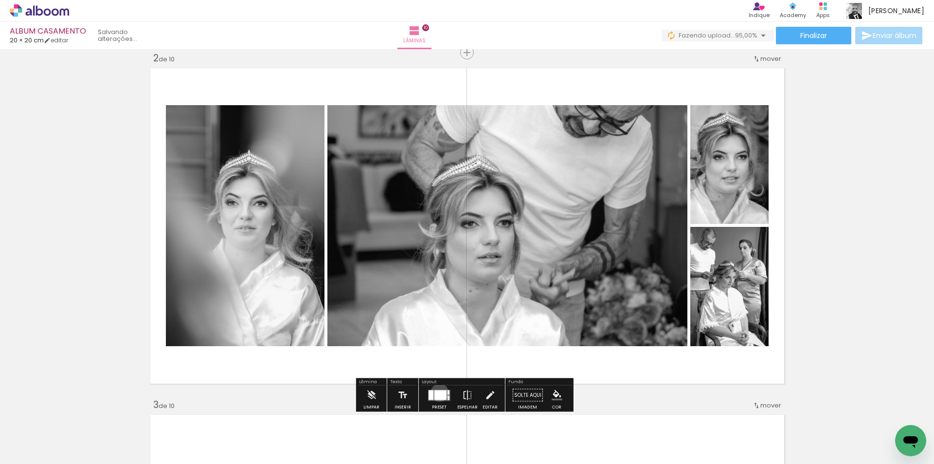
click at [438, 392] on div at bounding box center [441, 395] width 12 height 10
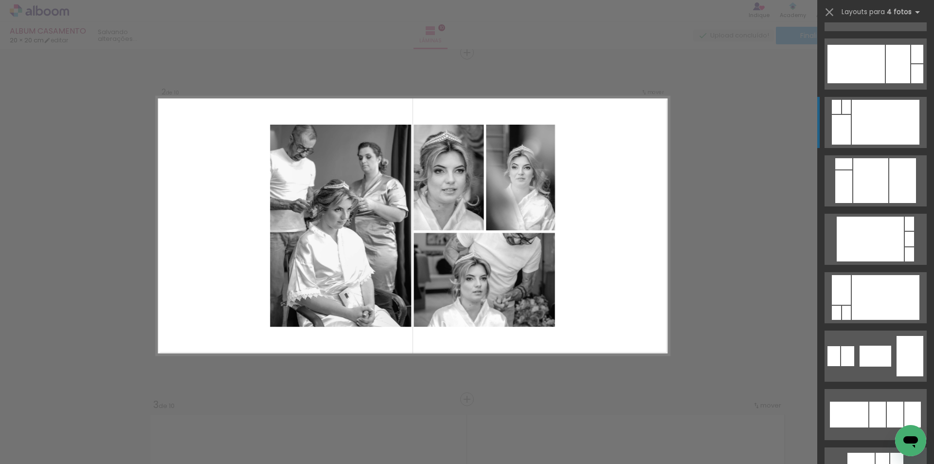
scroll to position [3650, 0]
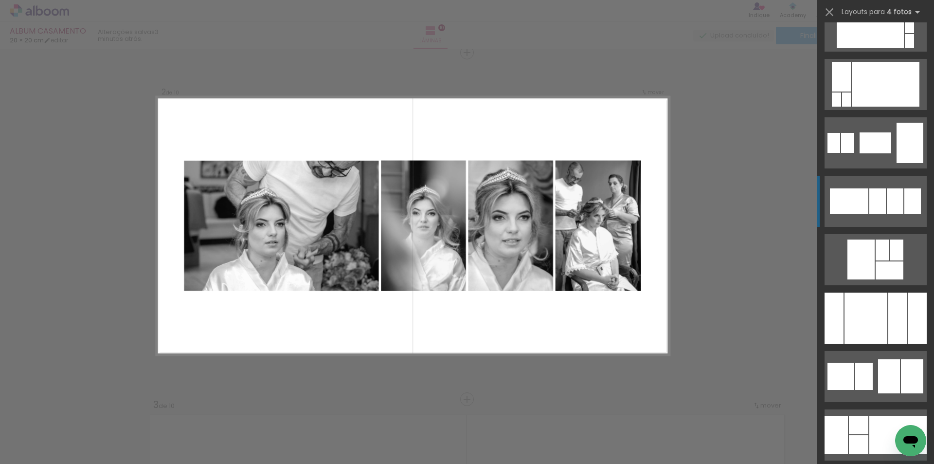
click at [852, 202] on div at bounding box center [849, 201] width 38 height 26
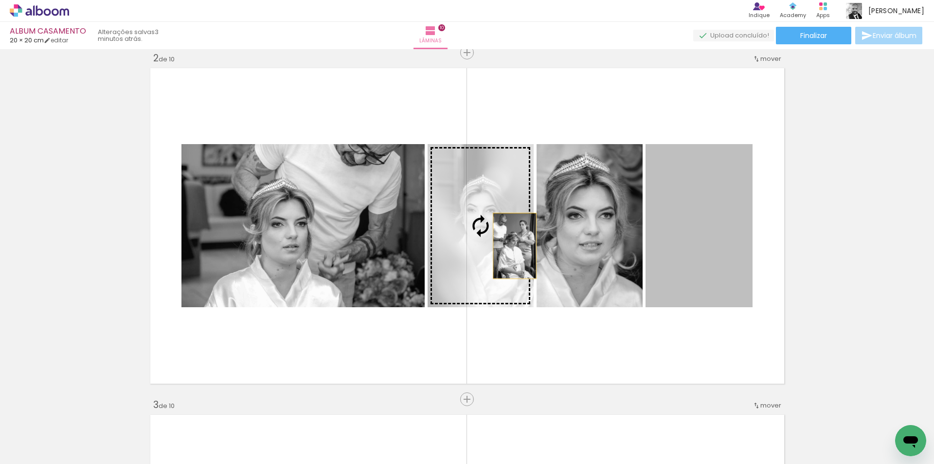
drag, startPoint x: 681, startPoint y: 242, endPoint x: 508, endPoint y: 246, distance: 172.8
click at [0, 0] on slot at bounding box center [0, 0] width 0 height 0
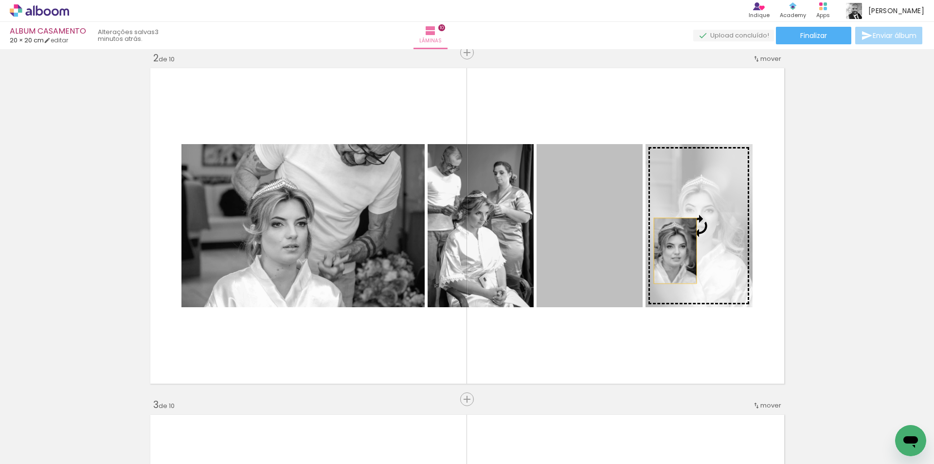
drag, startPoint x: 573, startPoint y: 251, endPoint x: 673, endPoint y: 251, distance: 99.3
click at [0, 0] on slot at bounding box center [0, 0] width 0 height 0
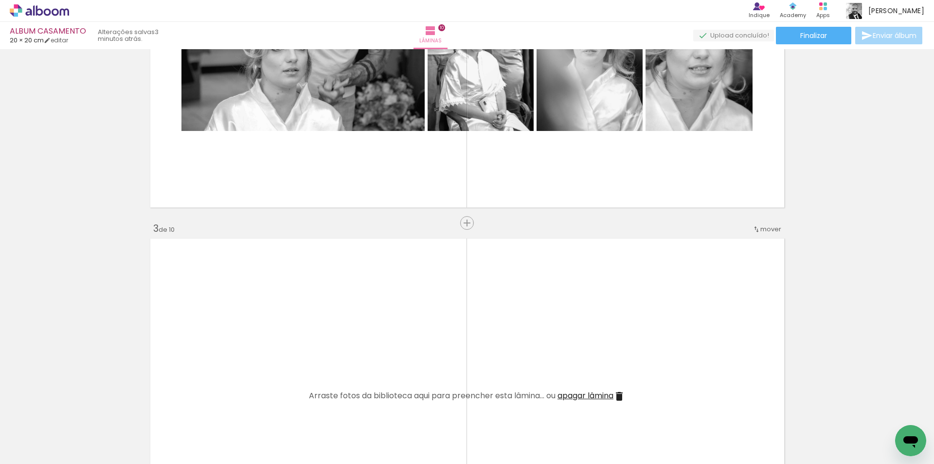
scroll to position [584, 0]
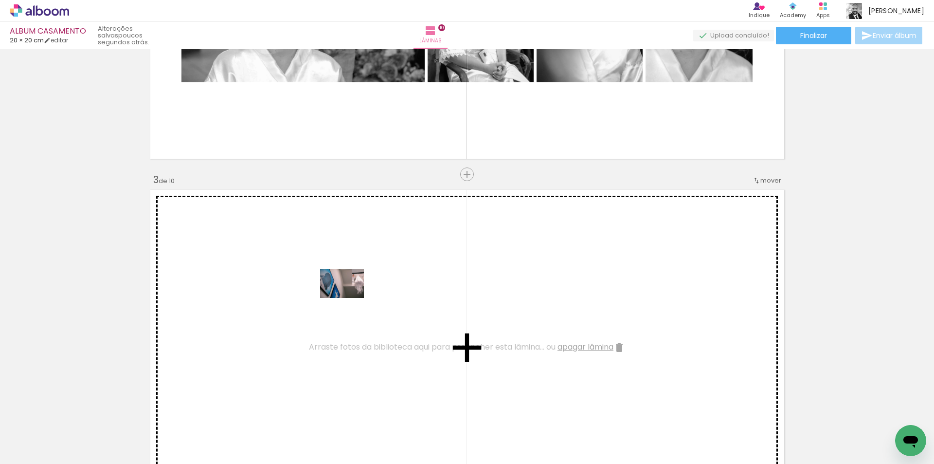
drag, startPoint x: 171, startPoint y: 407, endPoint x: 349, endPoint y: 298, distance: 209.1
click at [349, 298] on quentale-workspace at bounding box center [467, 232] width 934 height 464
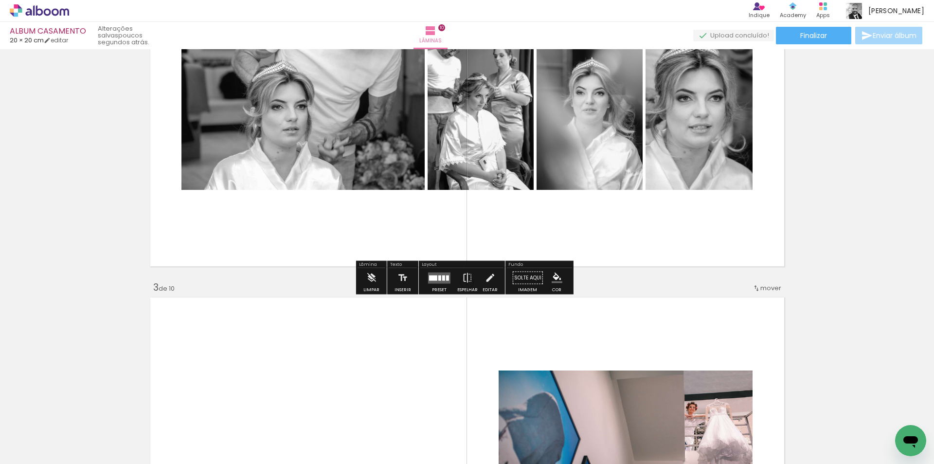
scroll to position [487, 0]
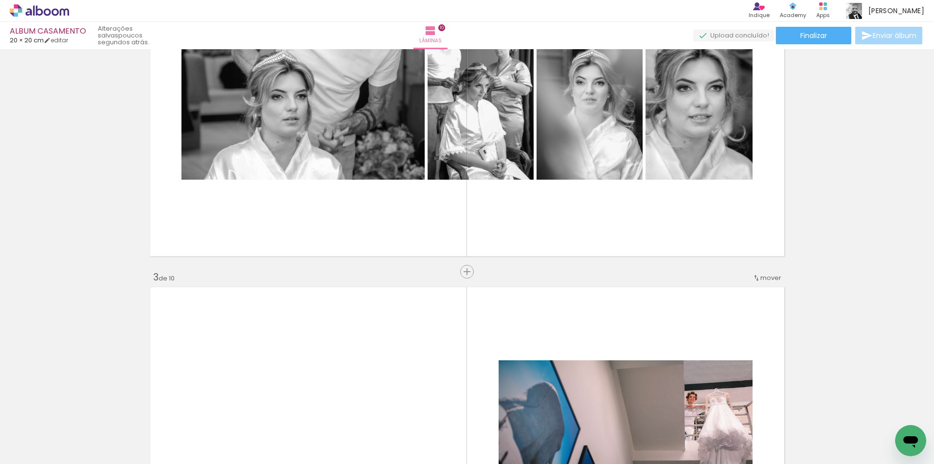
click at [762, 275] on span "mover" at bounding box center [771, 277] width 21 height 9
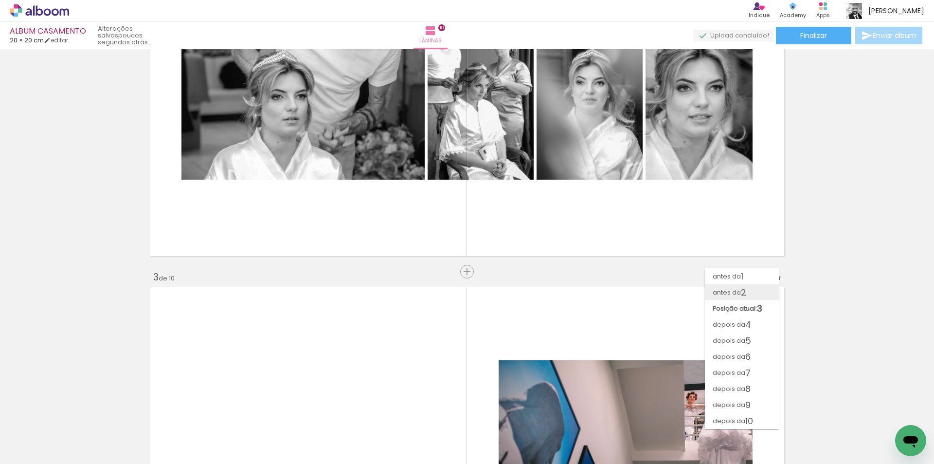
click at [750, 292] on paper-item "antes da 2" at bounding box center [742, 292] width 74 height 16
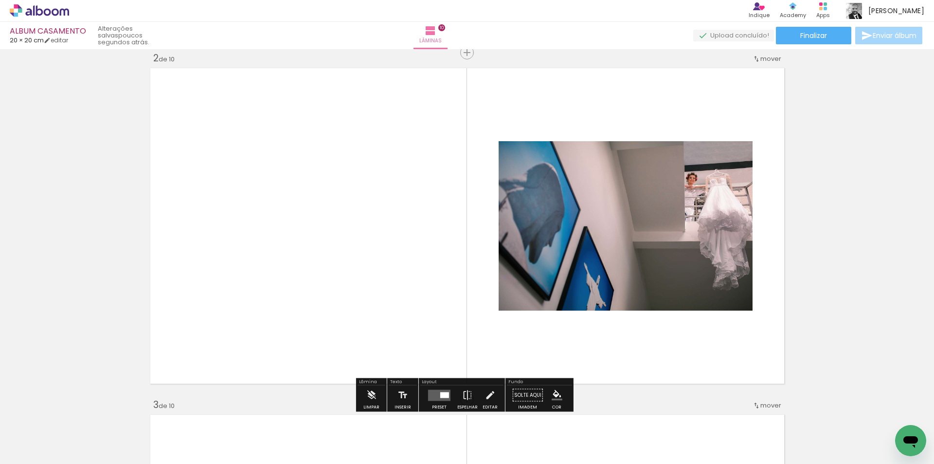
scroll to position [408, 0]
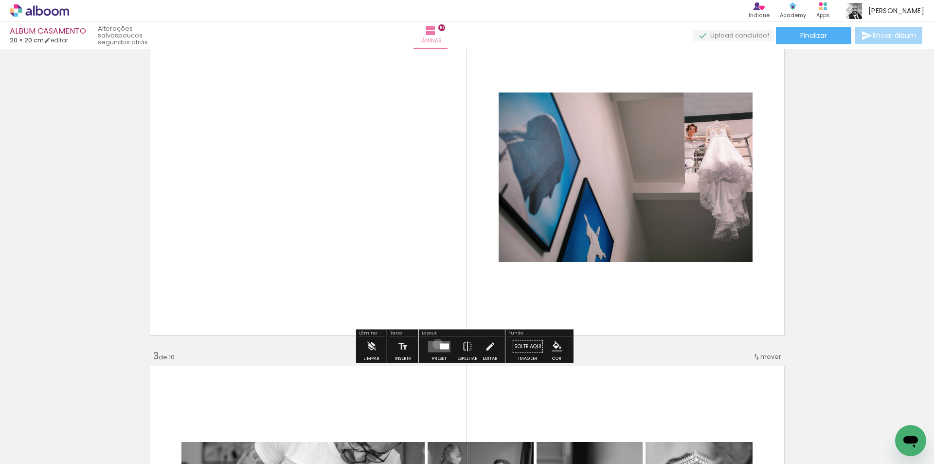
click at [436, 344] on quentale-layouter at bounding box center [439, 346] width 22 height 11
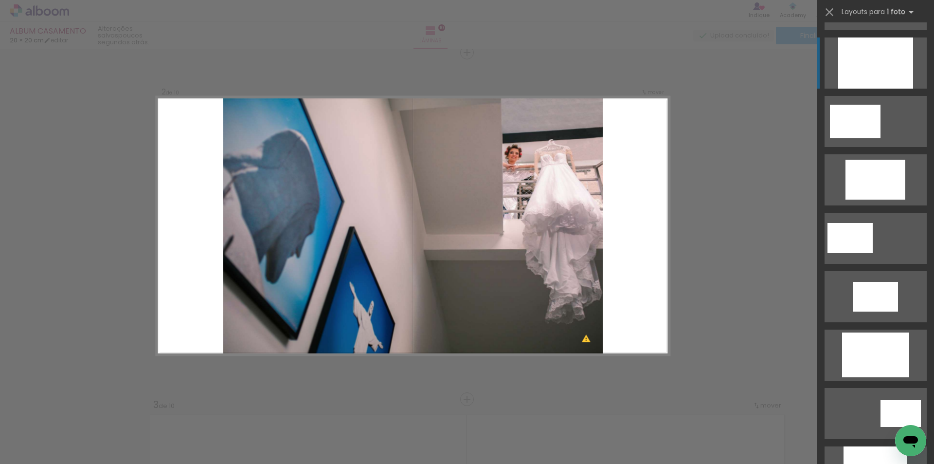
scroll to position [195, 0]
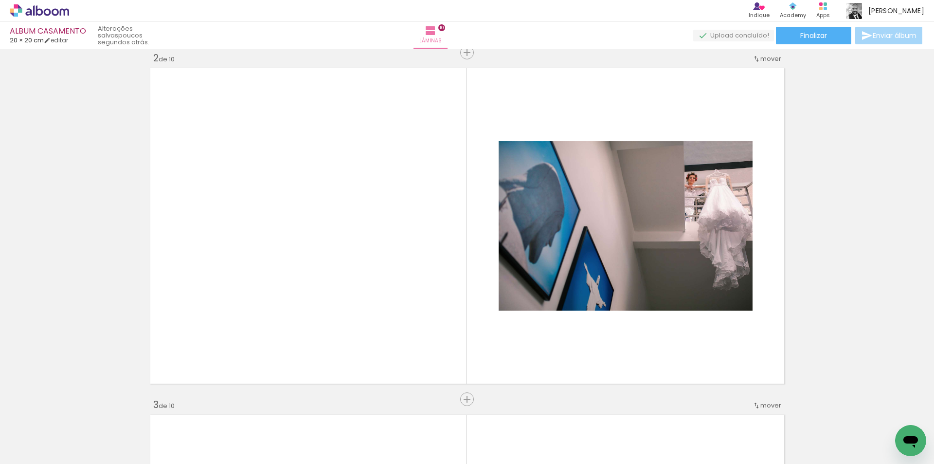
scroll to position [0, 0]
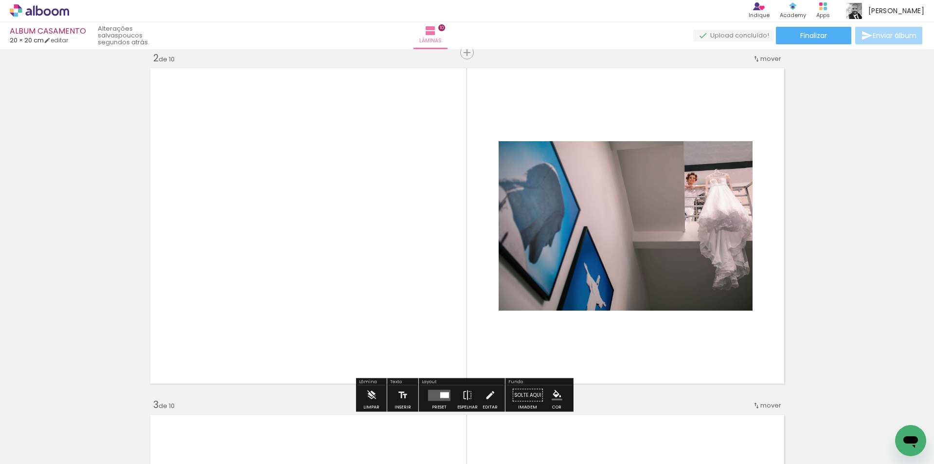
click at [442, 393] on div at bounding box center [444, 395] width 9 height 6
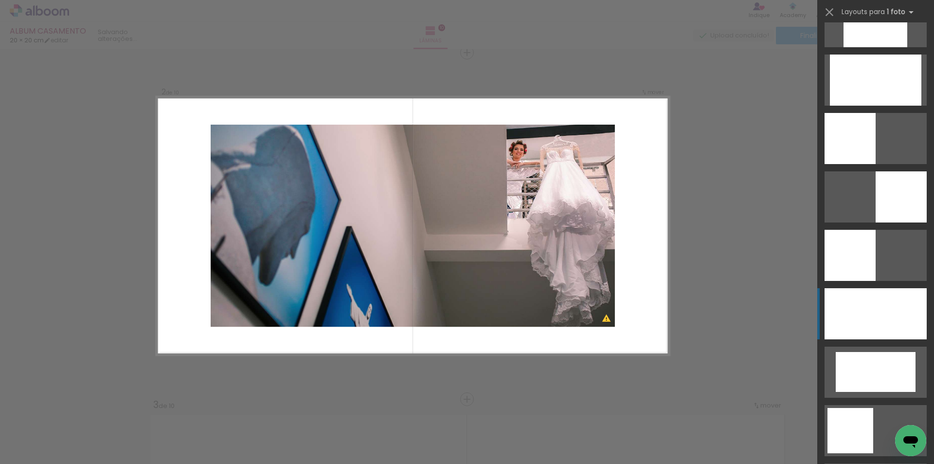
scroll to position [633, 0]
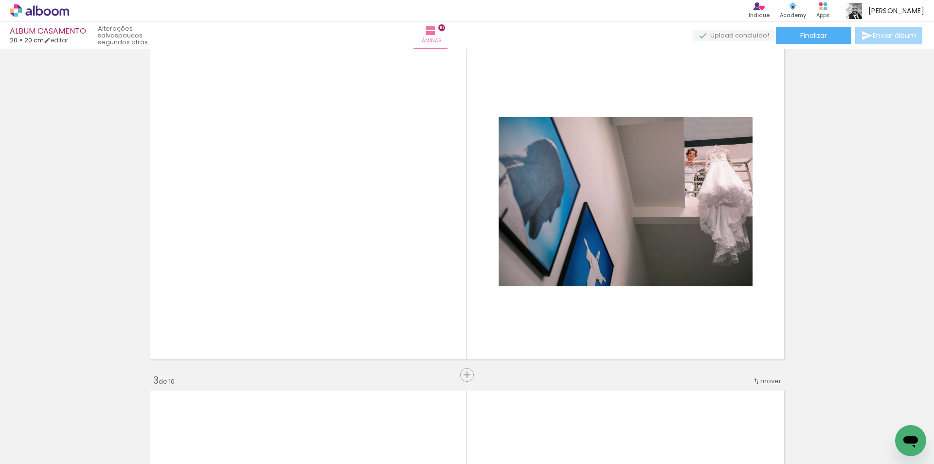
scroll to position [408, 0]
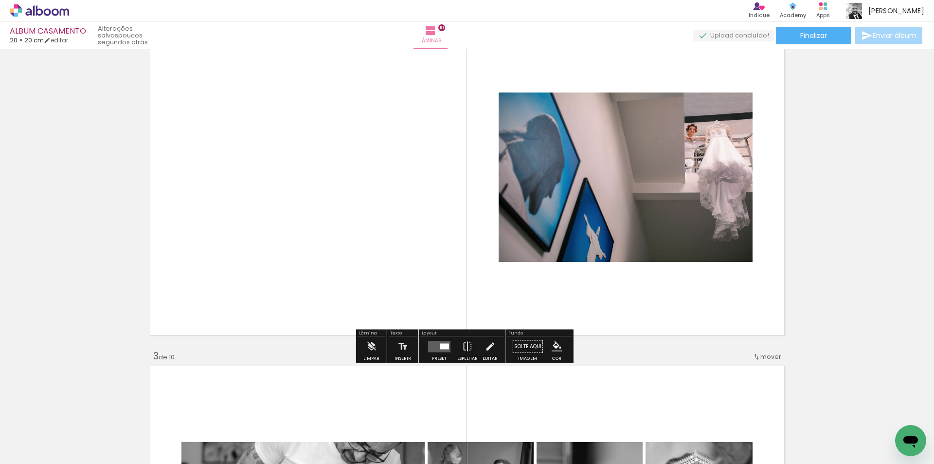
click at [441, 347] on div at bounding box center [444, 346] width 9 height 6
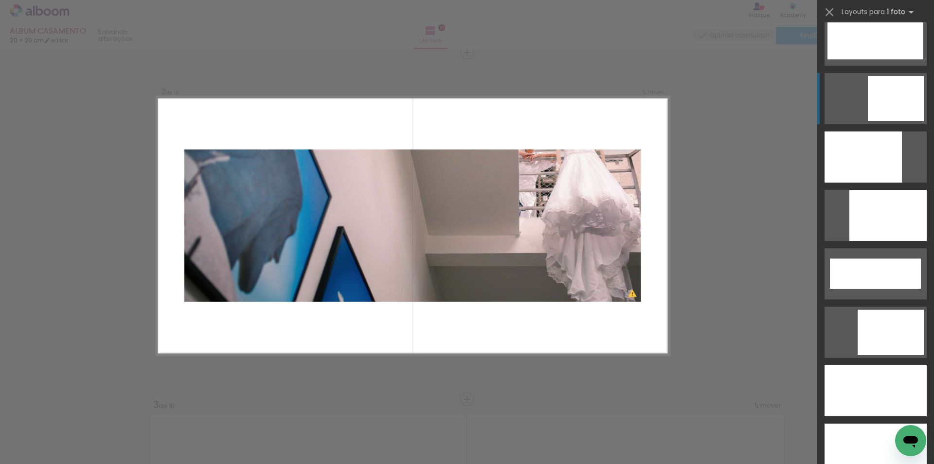
scroll to position [2482, 0]
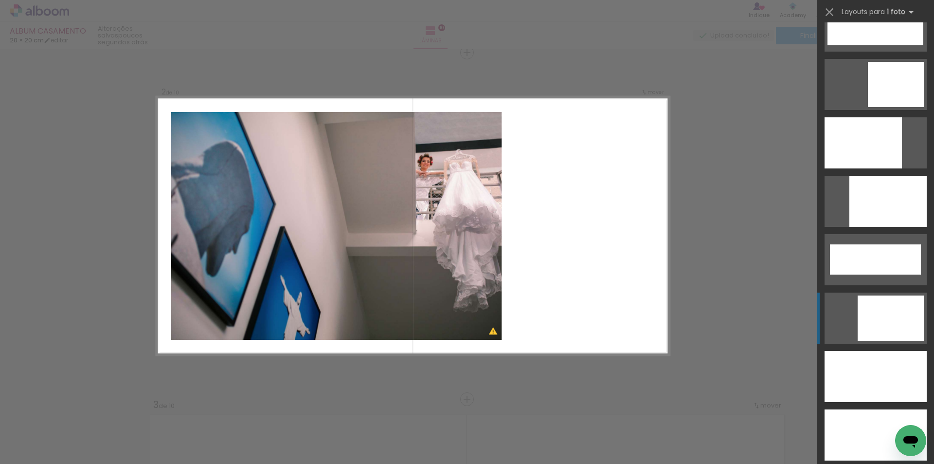
click at [869, 315] on div at bounding box center [891, 317] width 66 height 45
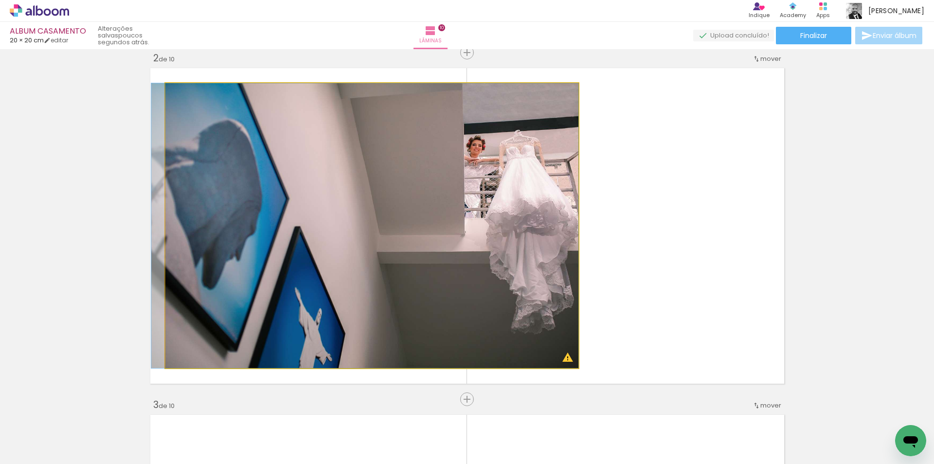
drag, startPoint x: 515, startPoint y: 281, endPoint x: 503, endPoint y: 280, distance: 12.2
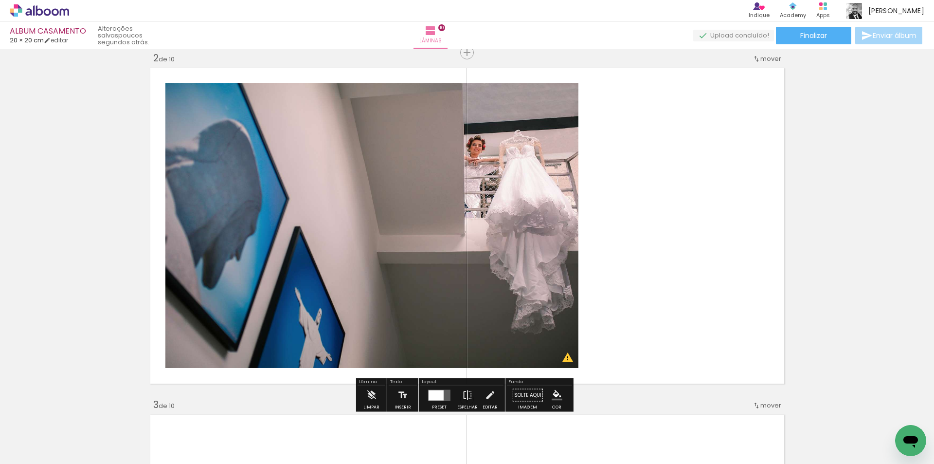
scroll to position [310, 0]
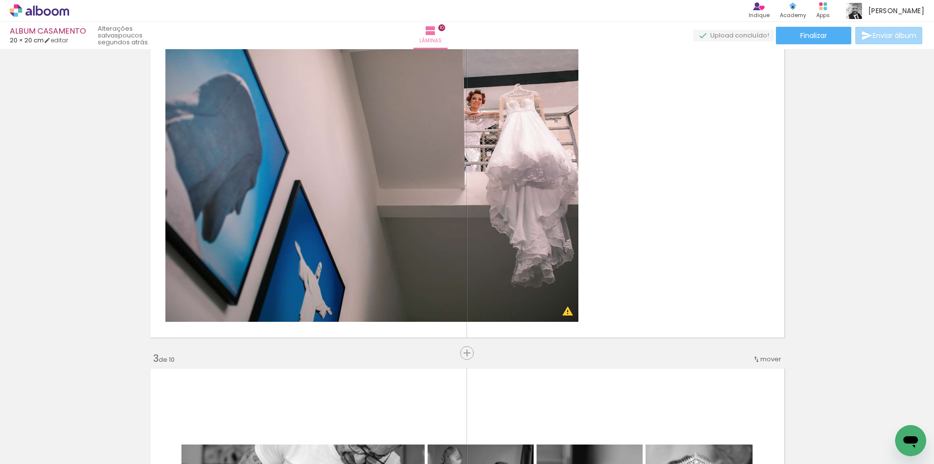
scroll to position [408, 0]
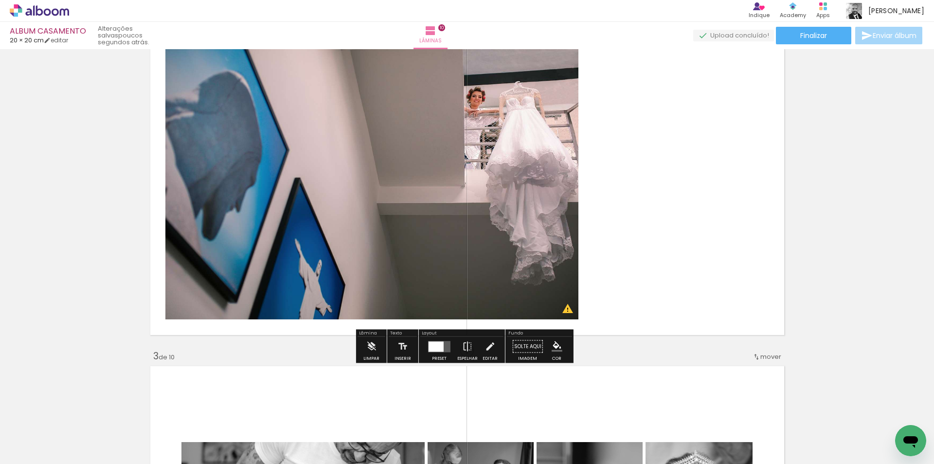
click at [439, 348] on div at bounding box center [436, 346] width 15 height 10
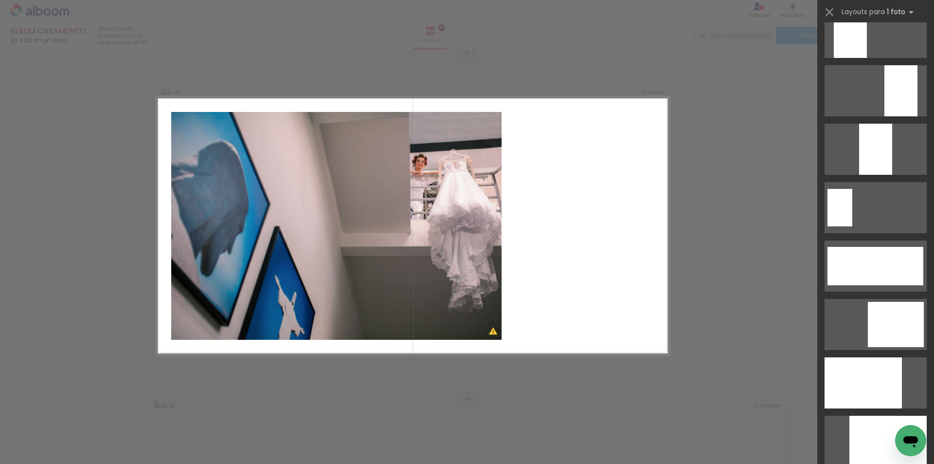
scroll to position [2250, 0]
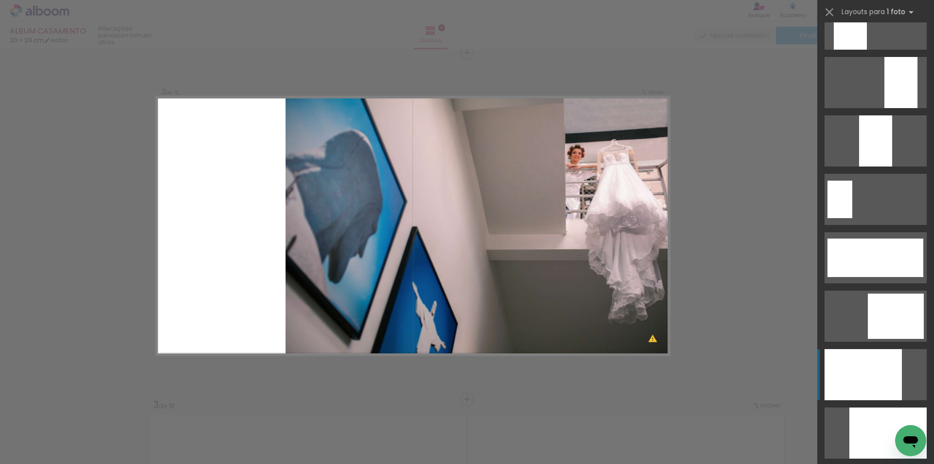
click at [870, 368] on div at bounding box center [863, 374] width 77 height 51
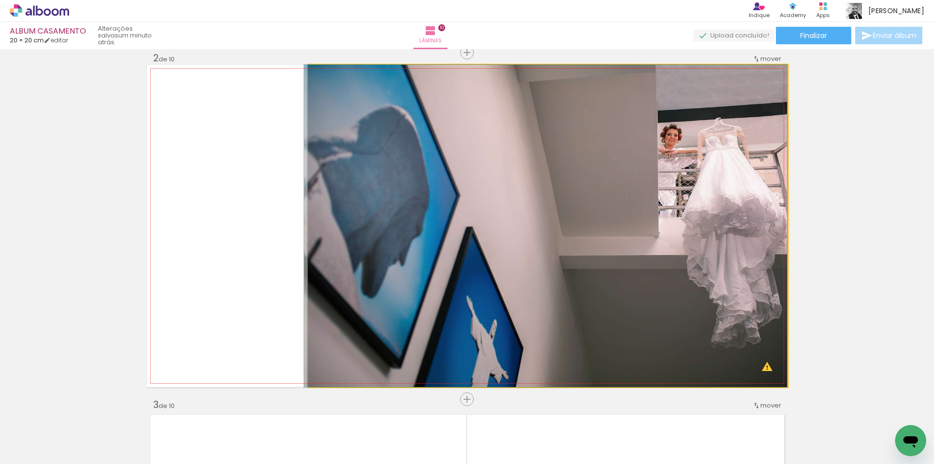
drag, startPoint x: 561, startPoint y: 268, endPoint x: 532, endPoint y: 265, distance: 28.9
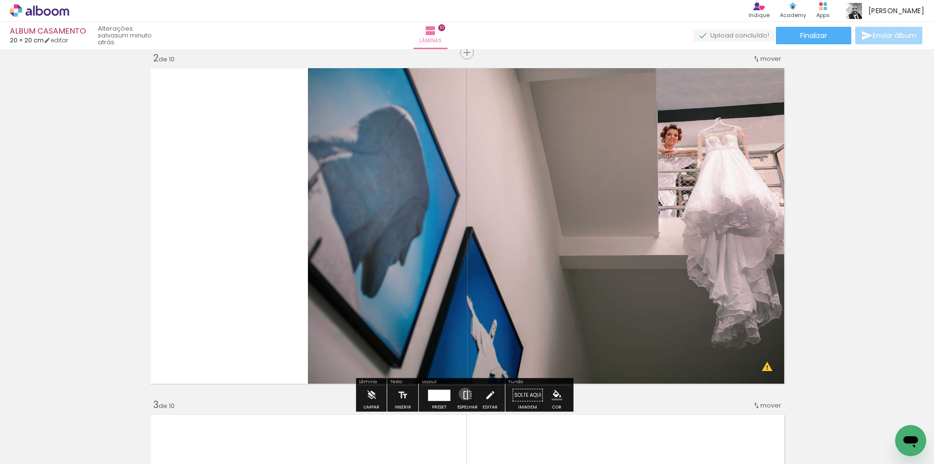
click at [463, 394] on iron-icon at bounding box center [467, 394] width 11 height 19
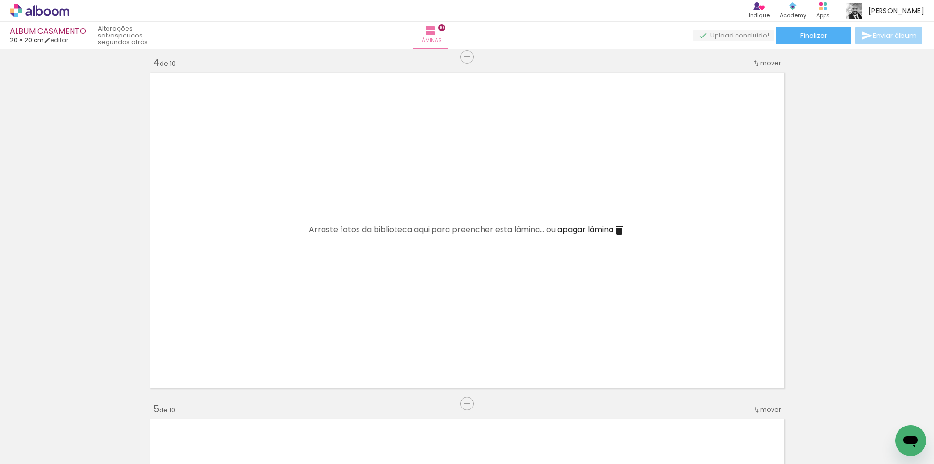
scroll to position [1071, 0]
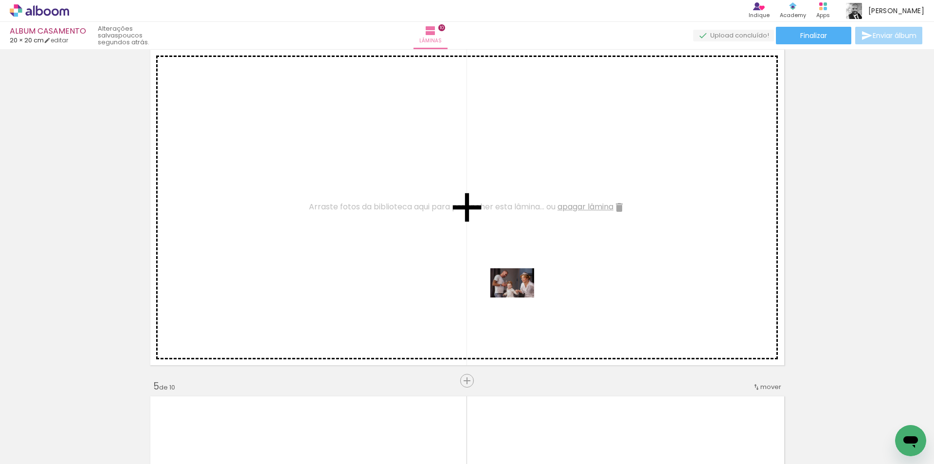
drag, startPoint x: 516, startPoint y: 414, endPoint x: 520, endPoint y: 297, distance: 116.9
click at [520, 297] on quentale-workspace at bounding box center [467, 232] width 934 height 464
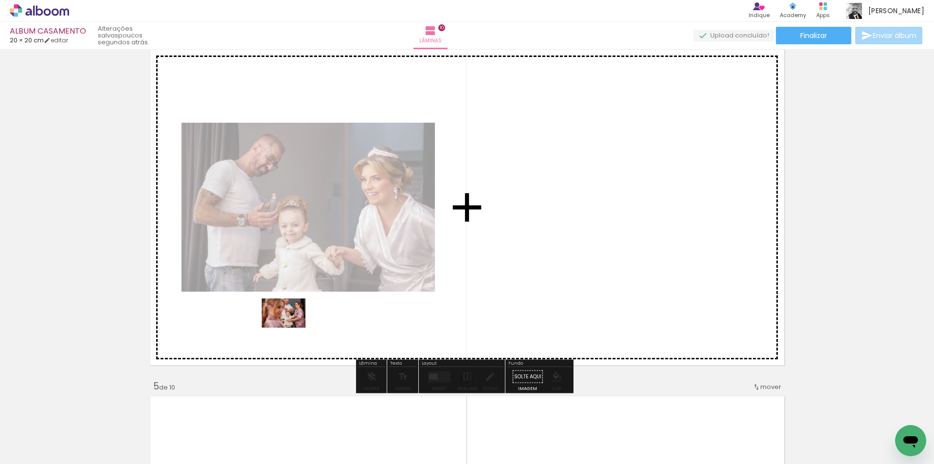
drag, startPoint x: 257, startPoint y: 433, endPoint x: 291, endPoint y: 328, distance: 111.0
click at [291, 328] on quentale-workspace at bounding box center [467, 232] width 934 height 464
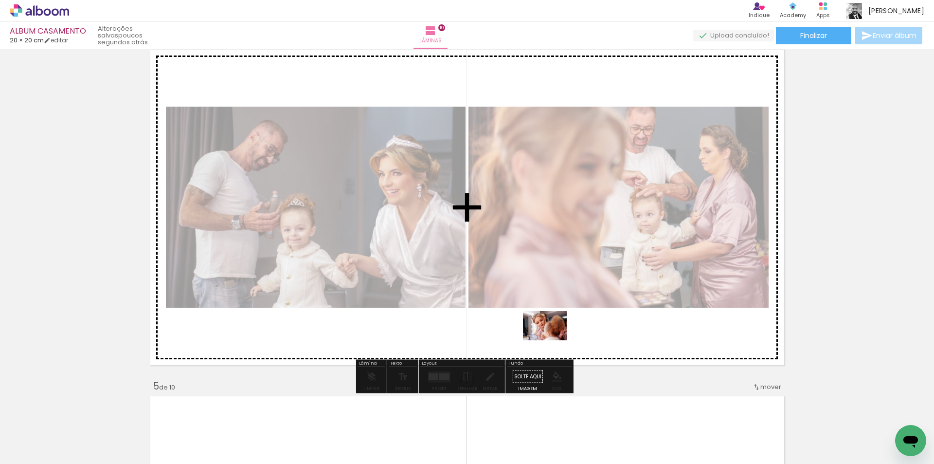
drag, startPoint x: 622, startPoint y: 441, endPoint x: 552, endPoint y: 338, distance: 124.7
click at [552, 338] on quentale-workspace at bounding box center [467, 232] width 934 height 464
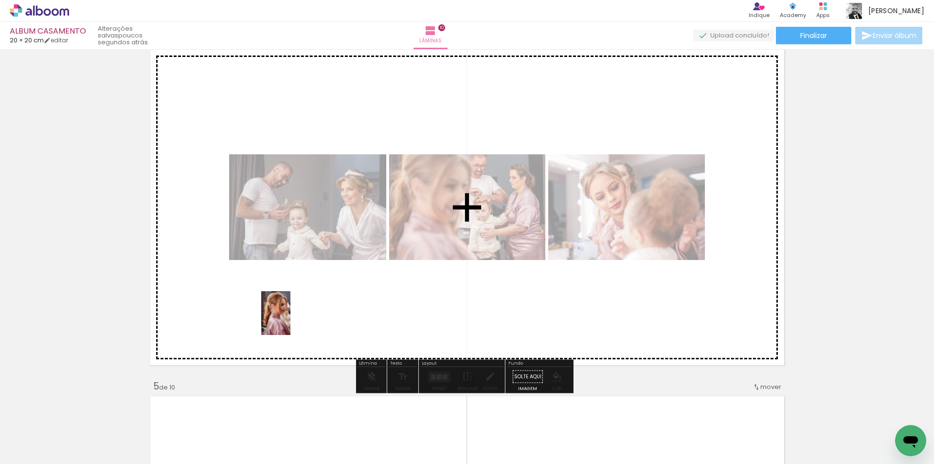
drag, startPoint x: 293, startPoint y: 434, endPoint x: 291, endPoint y: 320, distance: 113.9
click at [291, 320] on quentale-workspace at bounding box center [467, 232] width 934 height 464
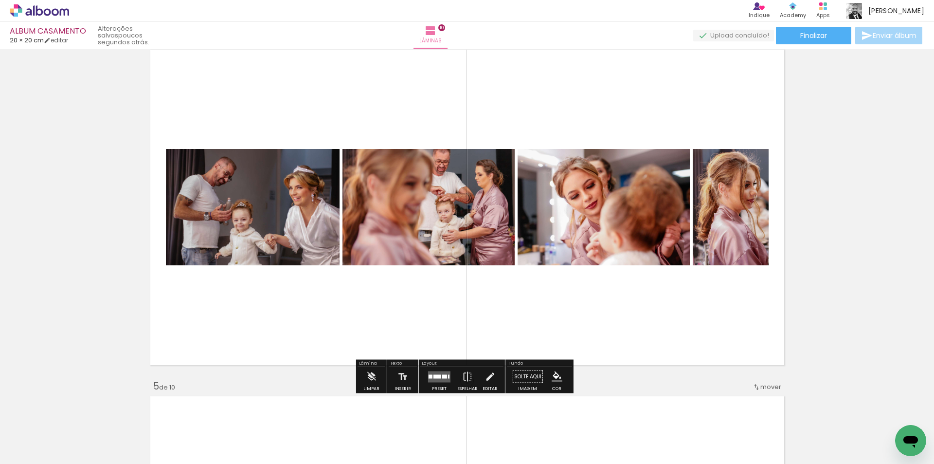
click at [445, 380] on quentale-layouter at bounding box center [439, 376] width 22 height 11
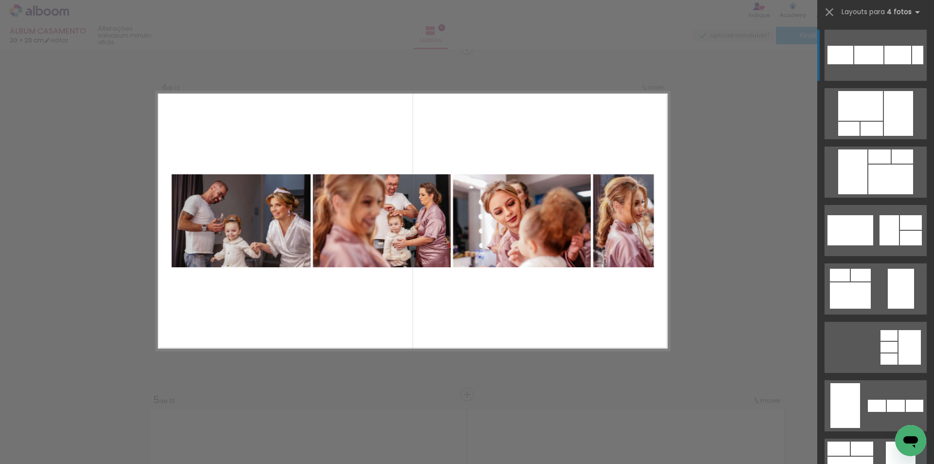
scroll to position [1052, 0]
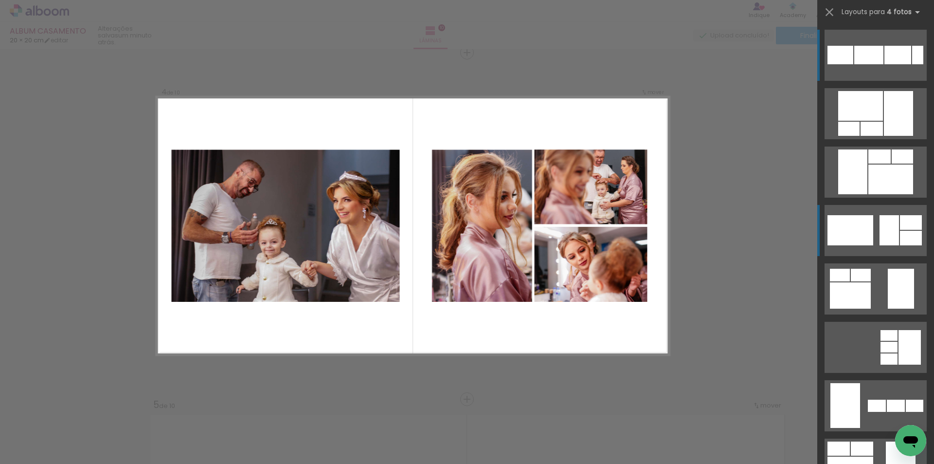
click at [852, 228] on div at bounding box center [851, 230] width 46 height 30
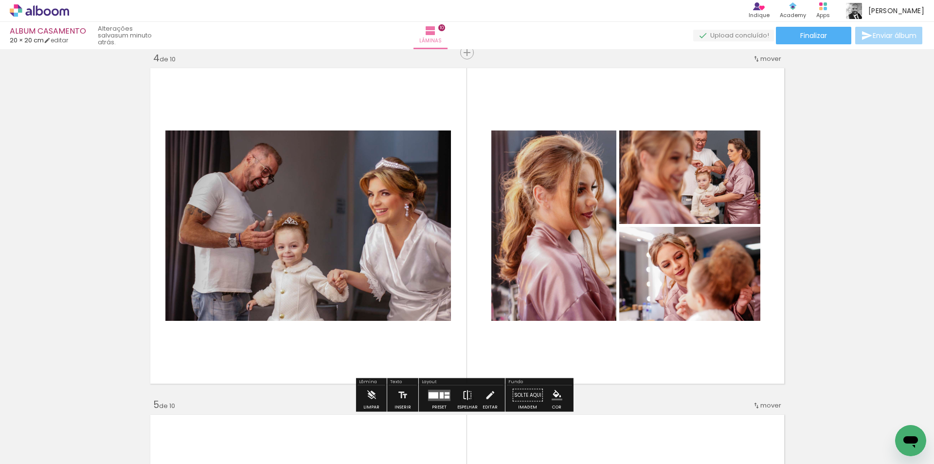
click at [462, 394] on iron-icon at bounding box center [467, 394] width 11 height 19
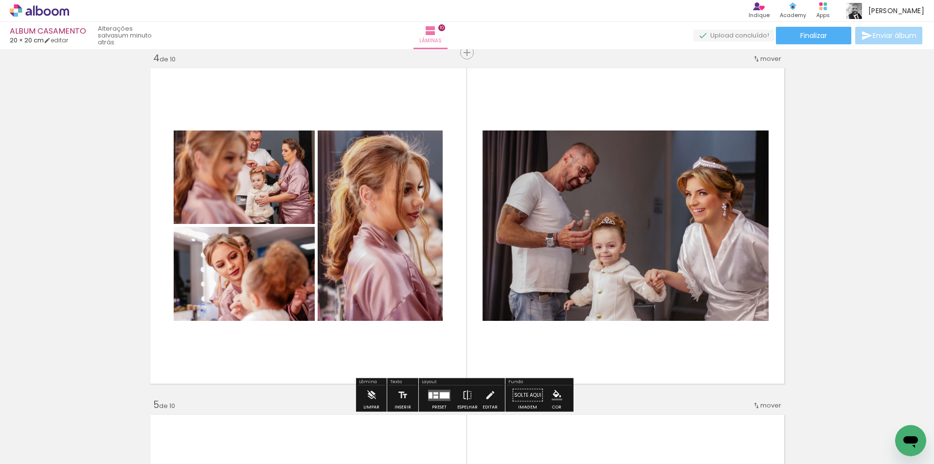
scroll to position [0, 1011]
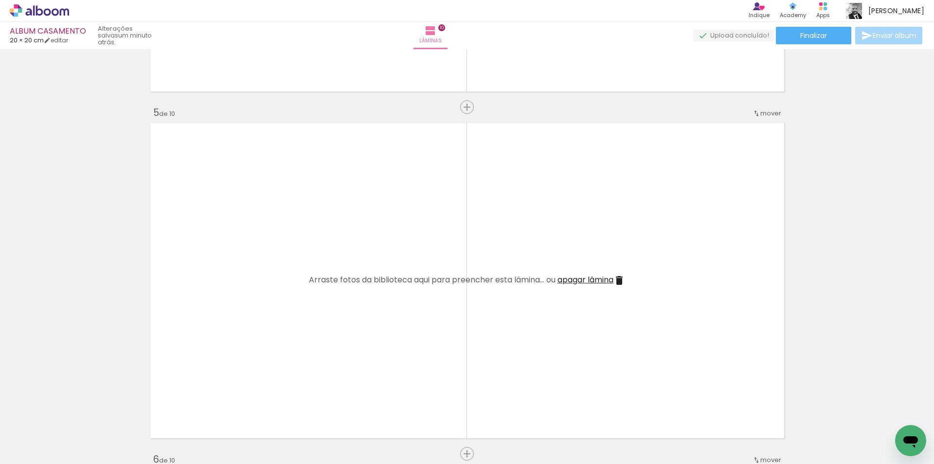
scroll to position [0, 1449]
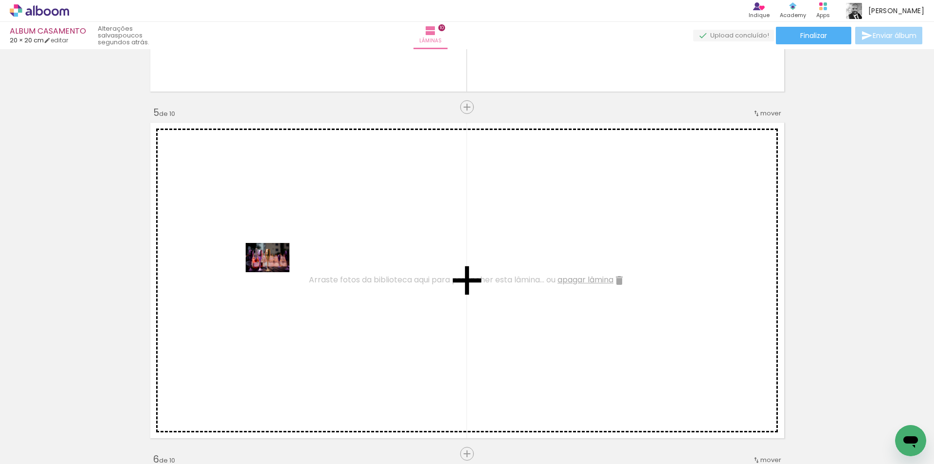
drag, startPoint x: 674, startPoint y: 441, endPoint x: 274, endPoint y: 272, distance: 434.2
click at [274, 272] on quentale-workspace at bounding box center [467, 232] width 934 height 464
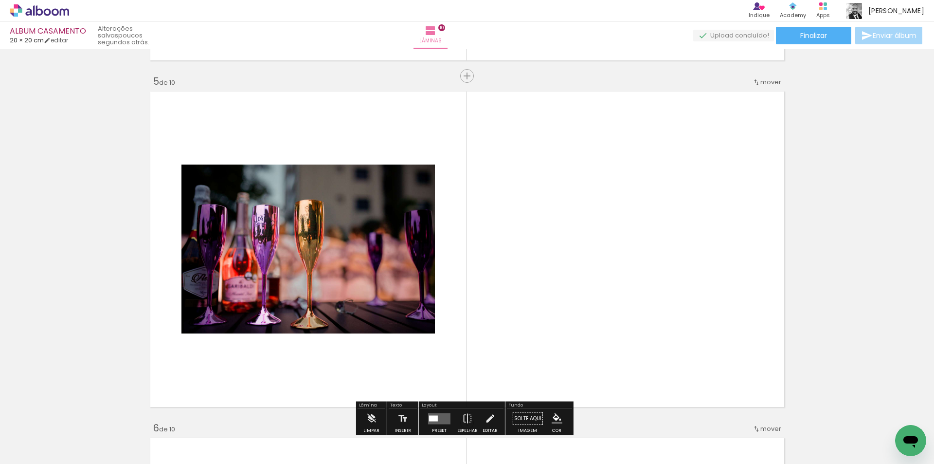
scroll to position [1393, 0]
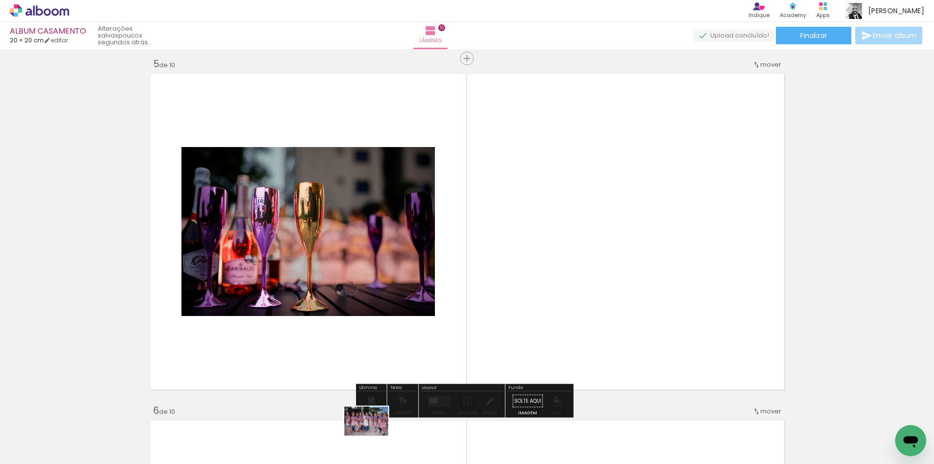
drag, startPoint x: 347, startPoint y: 437, endPoint x: 374, endPoint y: 436, distance: 26.3
click at [362, 436] on div at bounding box center [338, 431] width 48 height 32
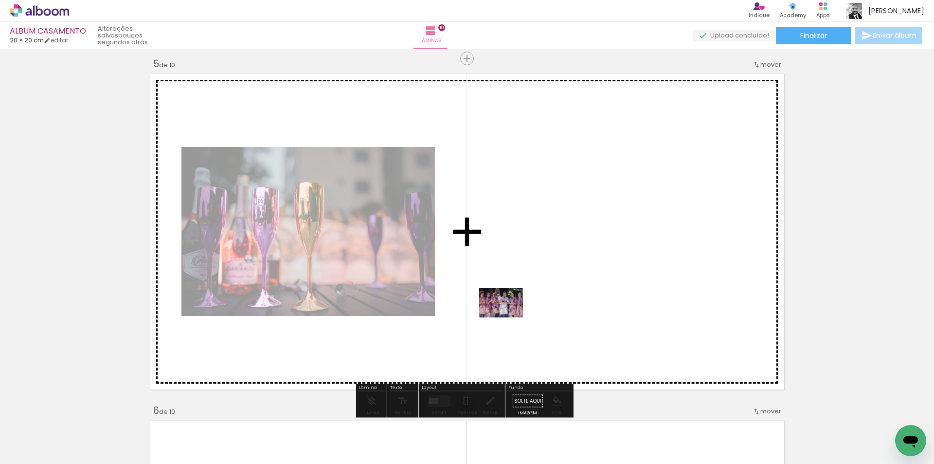
drag, startPoint x: 395, startPoint y: 434, endPoint x: 509, endPoint y: 317, distance: 162.4
click at [509, 317] on quentale-workspace at bounding box center [467, 232] width 934 height 464
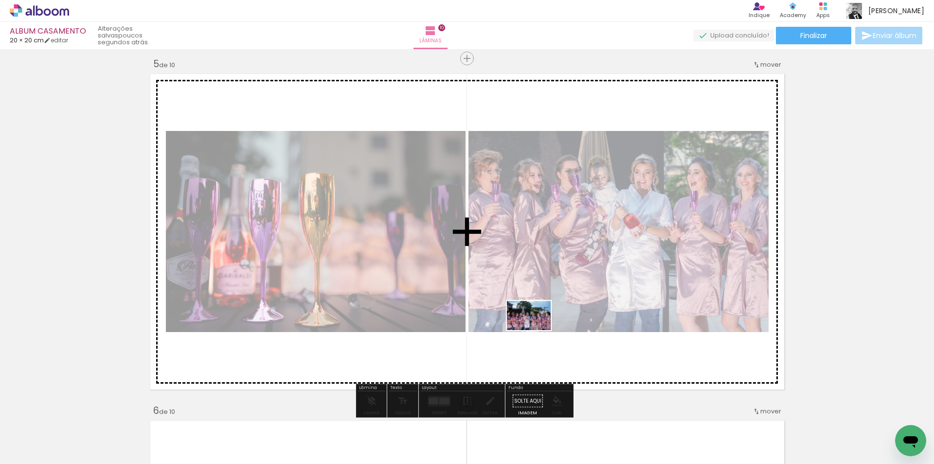
drag, startPoint x: 297, startPoint y: 438, endPoint x: 564, endPoint y: 318, distance: 292.3
click at [564, 318] on quentale-workspace at bounding box center [467, 232] width 934 height 464
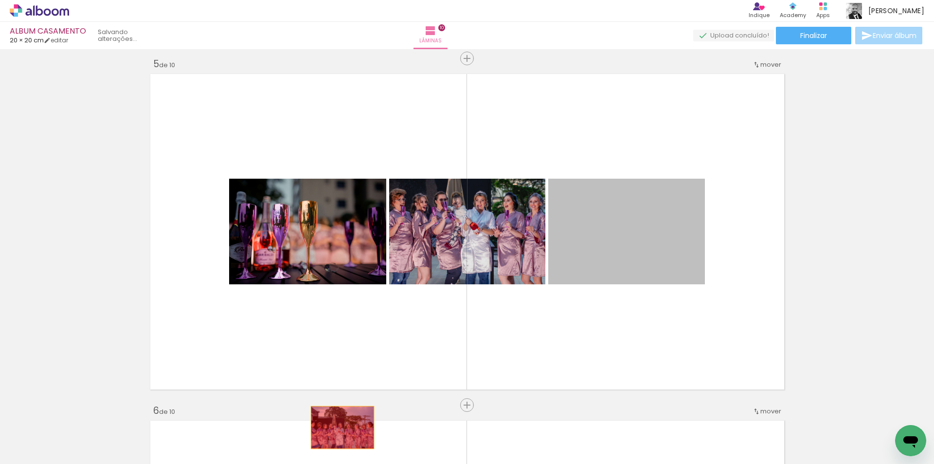
drag, startPoint x: 640, startPoint y: 259, endPoint x: 339, endPoint y: 427, distance: 344.9
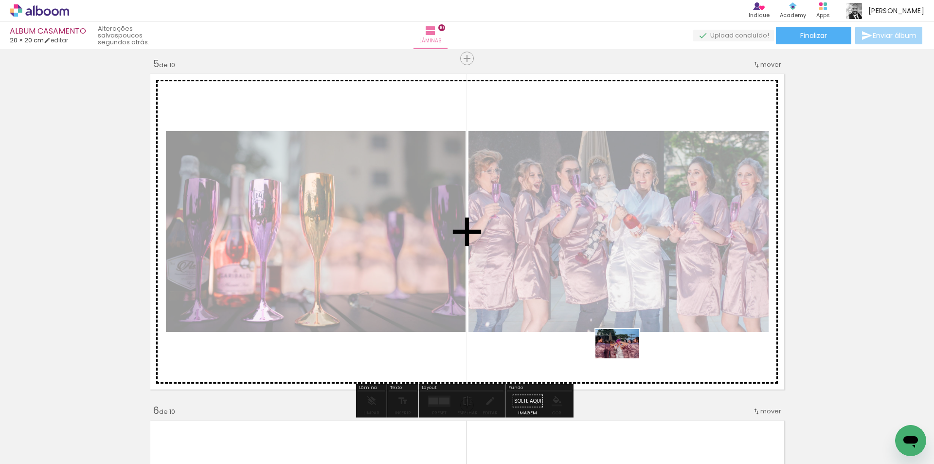
drag, startPoint x: 613, startPoint y: 433, endPoint x: 625, endPoint y: 358, distance: 75.9
click at [625, 358] on quentale-workspace at bounding box center [467, 232] width 934 height 464
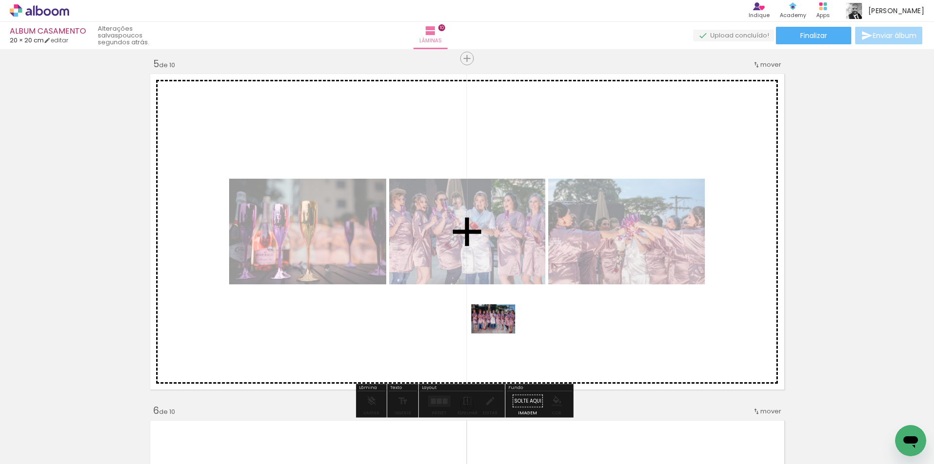
drag, startPoint x: 355, startPoint y: 423, endPoint x: 501, endPoint y: 333, distance: 171.5
click at [501, 333] on quentale-workspace at bounding box center [467, 232] width 934 height 464
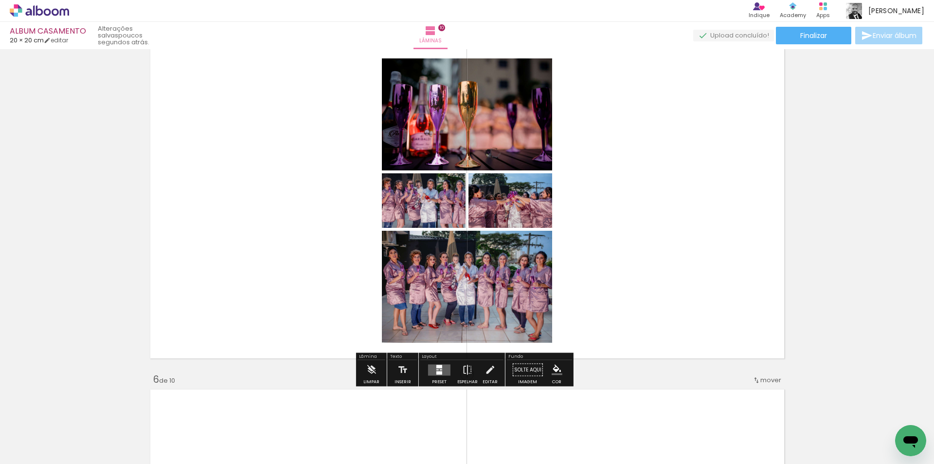
scroll to position [1442, 0]
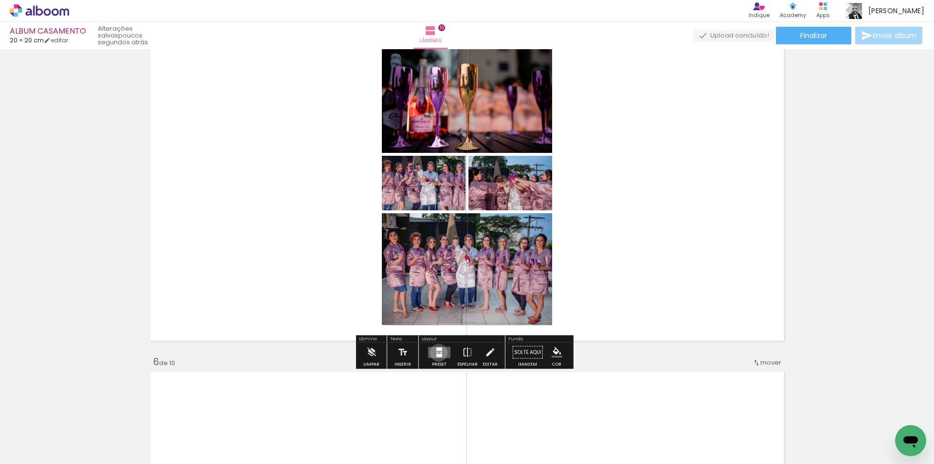
click at [437, 352] on quentale-layouter at bounding box center [439, 352] width 22 height 11
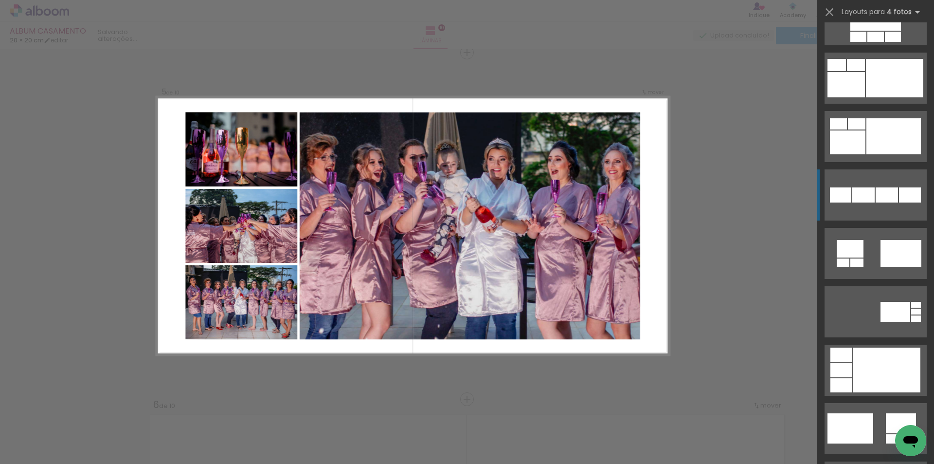
scroll to position [925, 0]
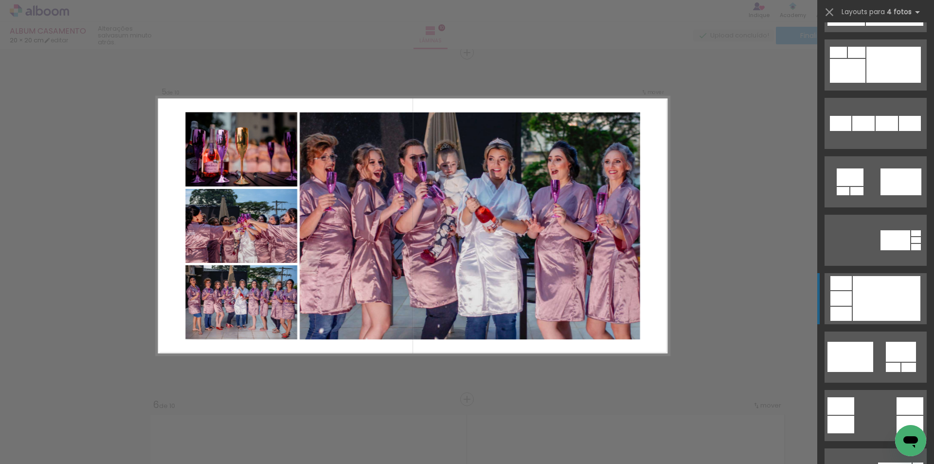
click at [853, 300] on div at bounding box center [887, 298] width 68 height 45
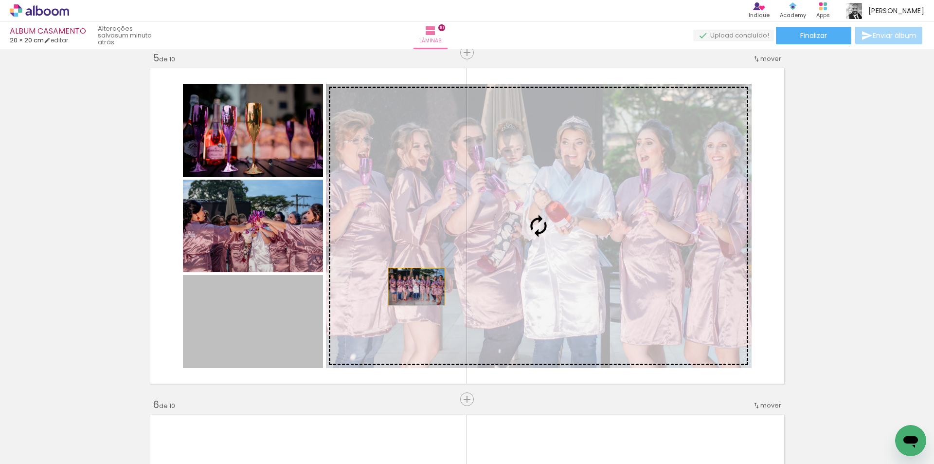
drag, startPoint x: 274, startPoint y: 316, endPoint x: 417, endPoint y: 285, distance: 146.4
click at [0, 0] on slot at bounding box center [0, 0] width 0 height 0
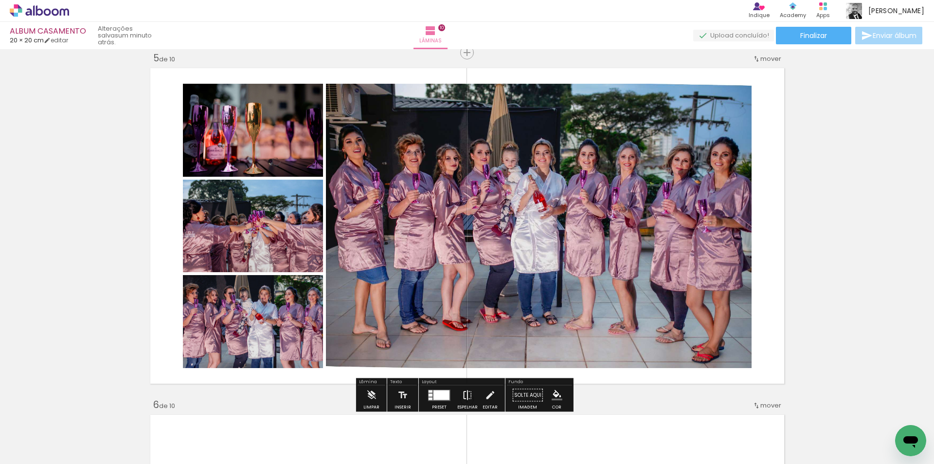
click at [466, 391] on iron-icon at bounding box center [467, 394] width 11 height 19
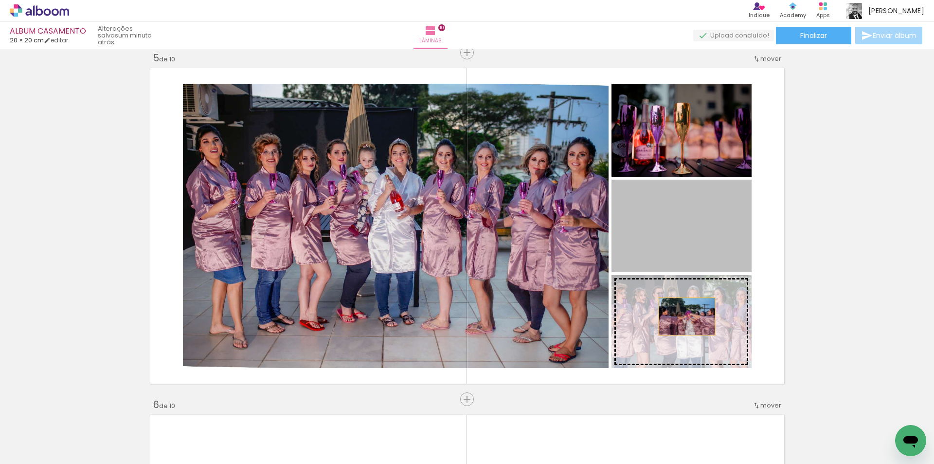
drag, startPoint x: 682, startPoint y: 244, endPoint x: 682, endPoint y: 326, distance: 81.8
click at [0, 0] on slot at bounding box center [0, 0] width 0 height 0
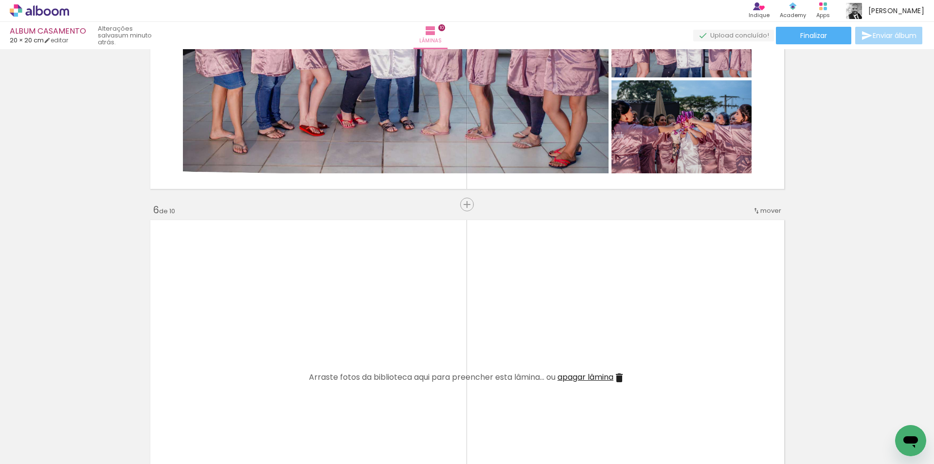
scroll to position [0, 1676]
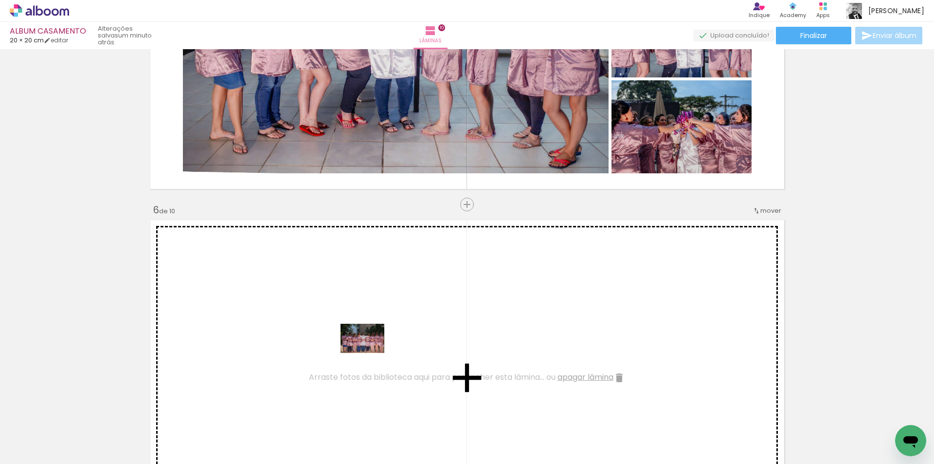
drag, startPoint x: 502, startPoint y: 437, endPoint x: 370, endPoint y: 353, distance: 156.5
click at [370, 353] on quentale-workspace at bounding box center [467, 232] width 934 height 464
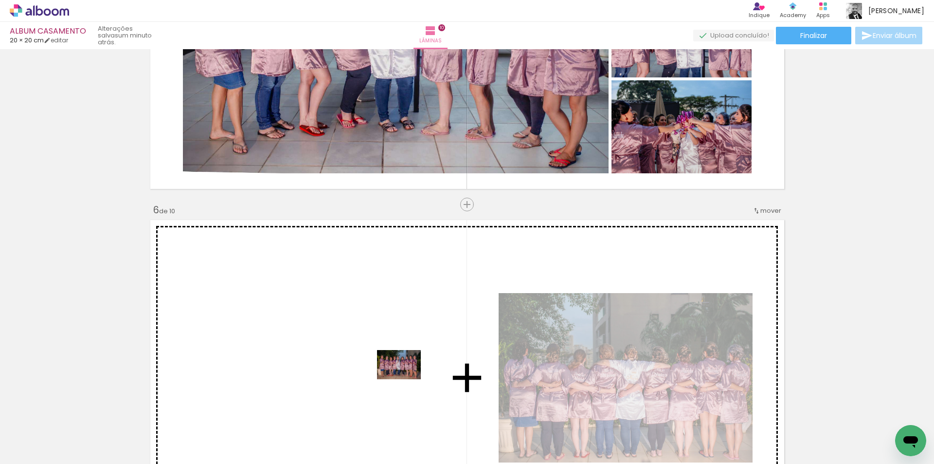
drag, startPoint x: 547, startPoint y: 428, endPoint x: 397, endPoint y: 377, distance: 158.7
click at [397, 377] on quentale-workspace at bounding box center [467, 232] width 934 height 464
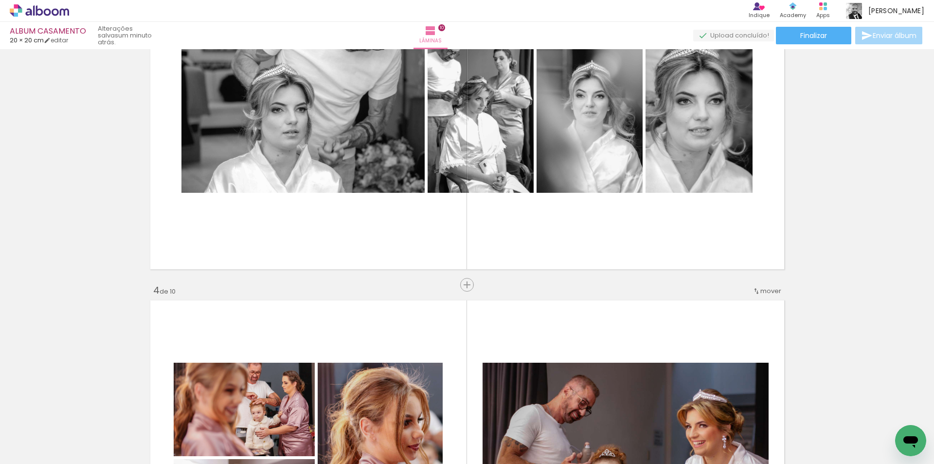
scroll to position [815, 0]
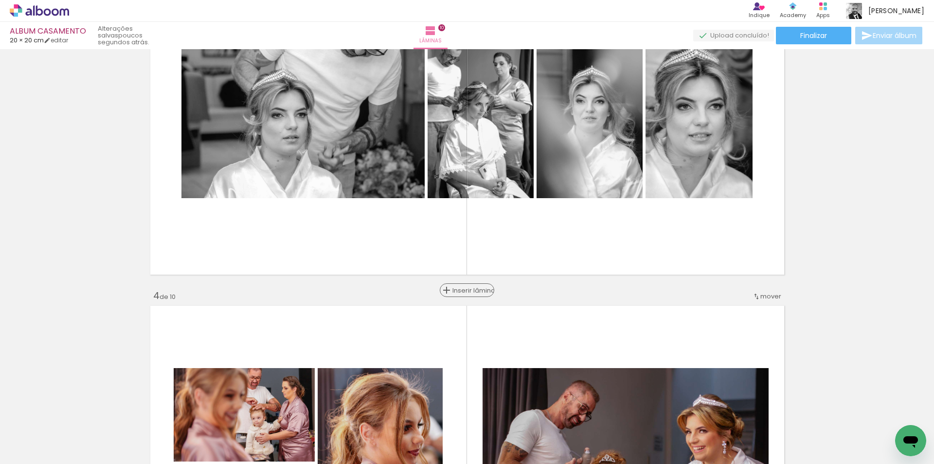
click at [462, 289] on span "Inserir lâmina" at bounding box center [472, 290] width 38 height 6
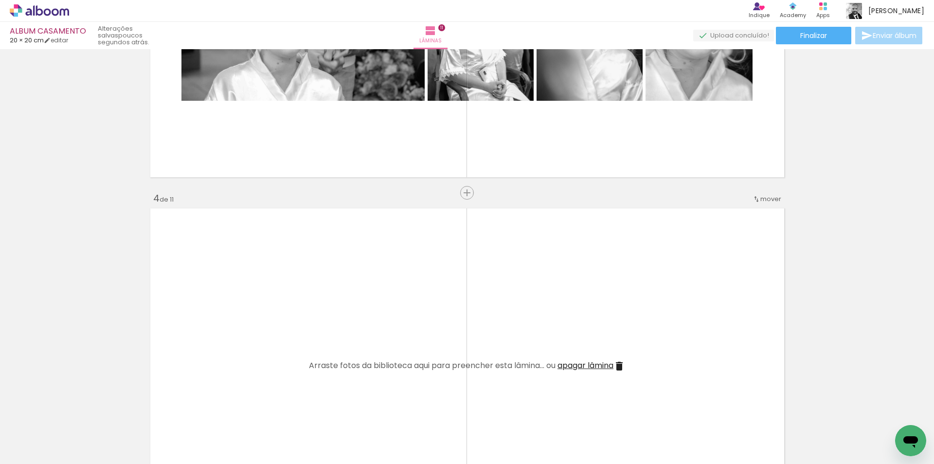
scroll to position [961, 0]
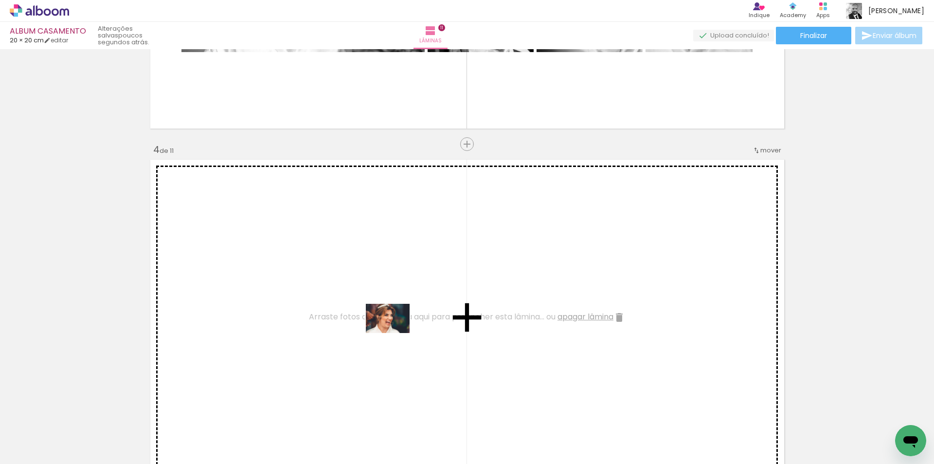
drag, startPoint x: 606, startPoint y: 434, endPoint x: 537, endPoint y: 361, distance: 100.2
click at [395, 332] on quentale-workspace at bounding box center [467, 232] width 934 height 464
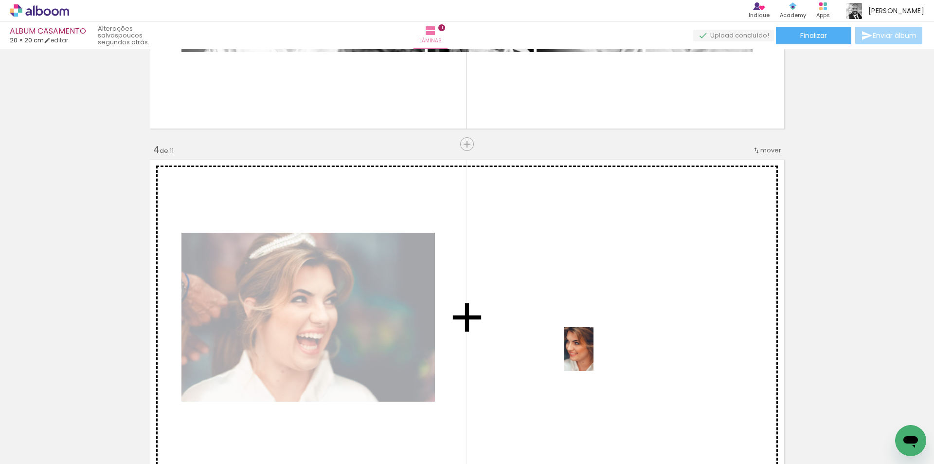
drag, startPoint x: 725, startPoint y: 433, endPoint x: 593, endPoint y: 356, distance: 152.4
click at [593, 356] on quentale-workspace at bounding box center [467, 232] width 934 height 464
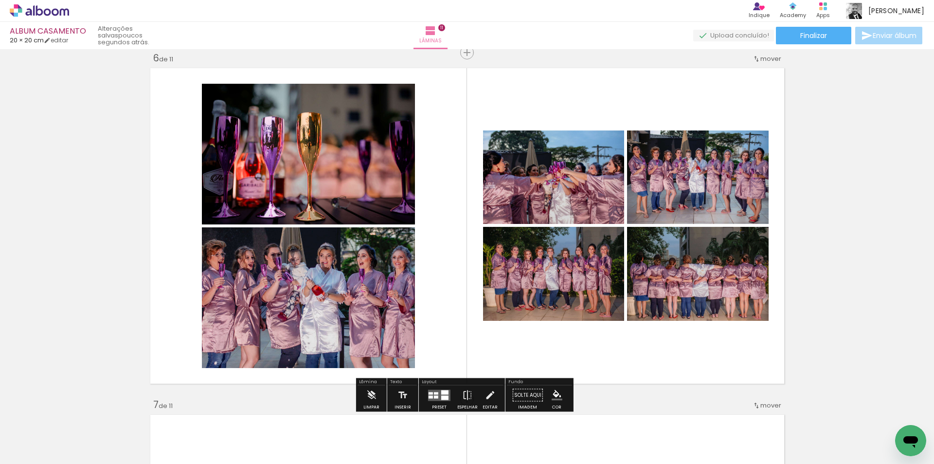
scroll to position [0, 2145]
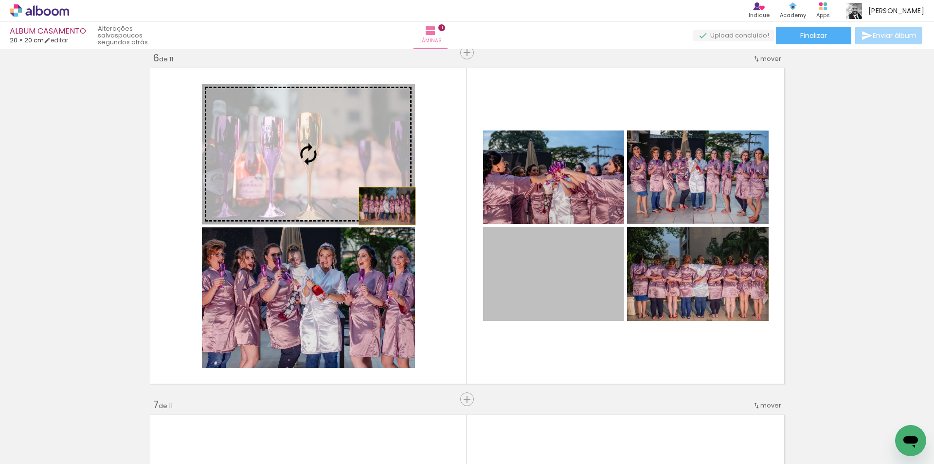
drag, startPoint x: 537, startPoint y: 275, endPoint x: 350, endPoint y: 181, distance: 208.7
click at [0, 0] on slot at bounding box center [0, 0] width 0 height 0
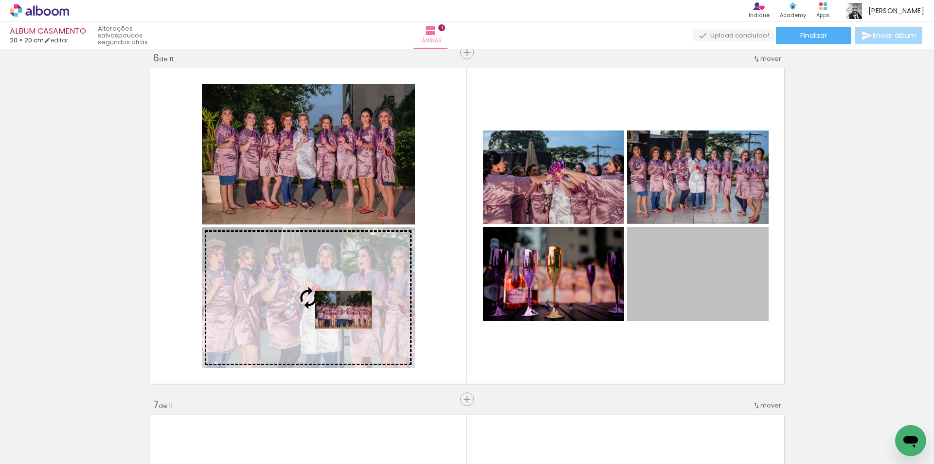
drag, startPoint x: 715, startPoint y: 290, endPoint x: 334, endPoint y: 310, distance: 381.6
click at [0, 0] on slot at bounding box center [0, 0] width 0 height 0
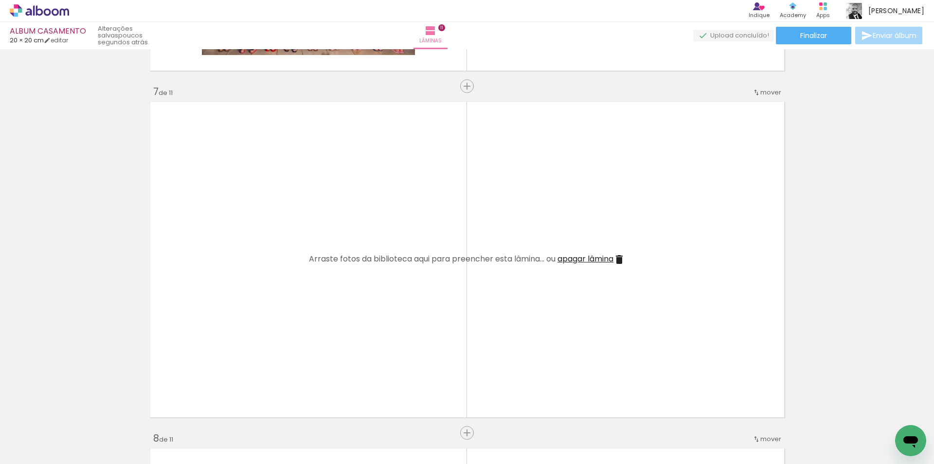
scroll to position [2037, 0]
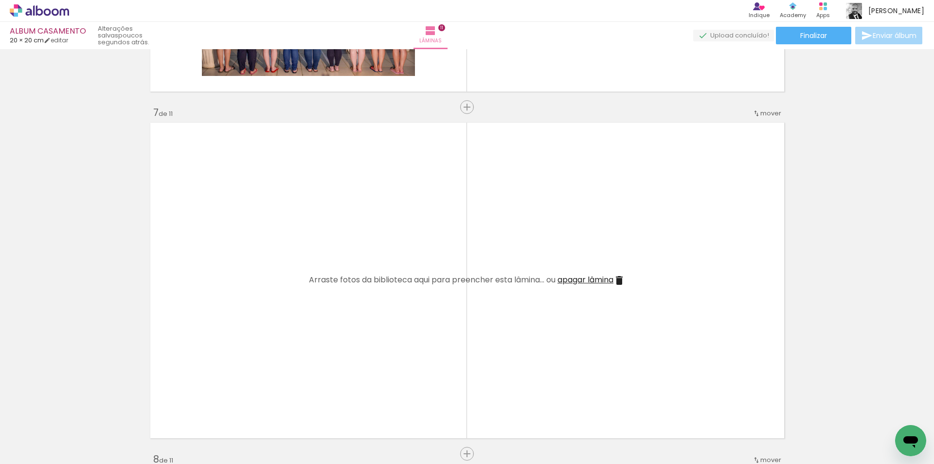
click at [580, 279] on span "apagar lâmina" at bounding box center [586, 279] width 56 height 11
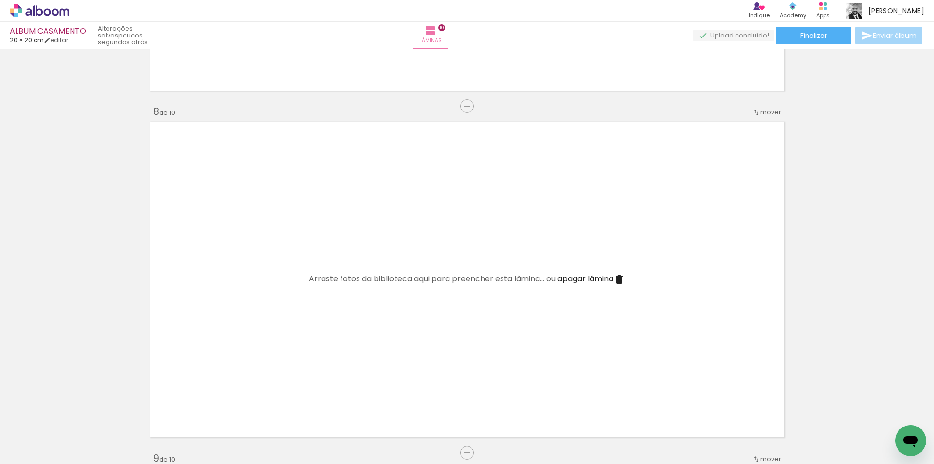
scroll to position [0, 2419]
drag, startPoint x: 460, startPoint y: 439, endPoint x: 470, endPoint y: 432, distance: 12.2
click at [470, 432] on div at bounding box center [458, 431] width 32 height 48
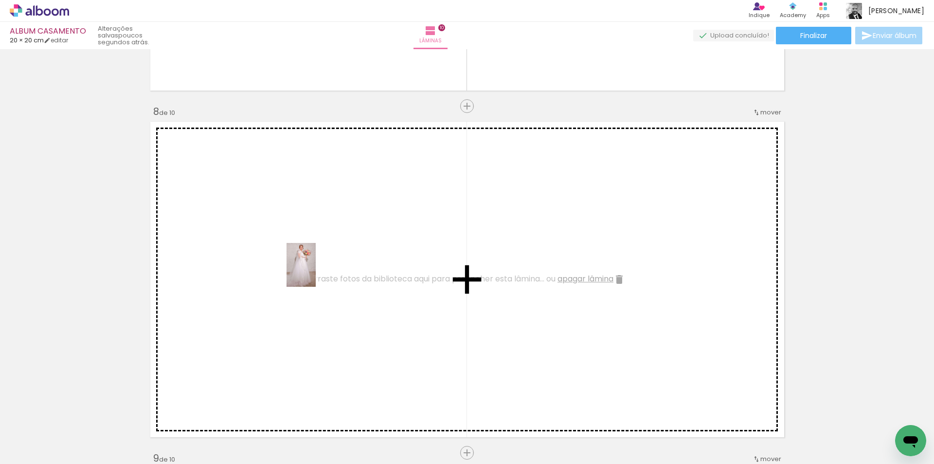
drag, startPoint x: 303, startPoint y: 431, endPoint x: 316, endPoint y: 272, distance: 159.7
click at [316, 272] on quentale-workspace at bounding box center [467, 232] width 934 height 464
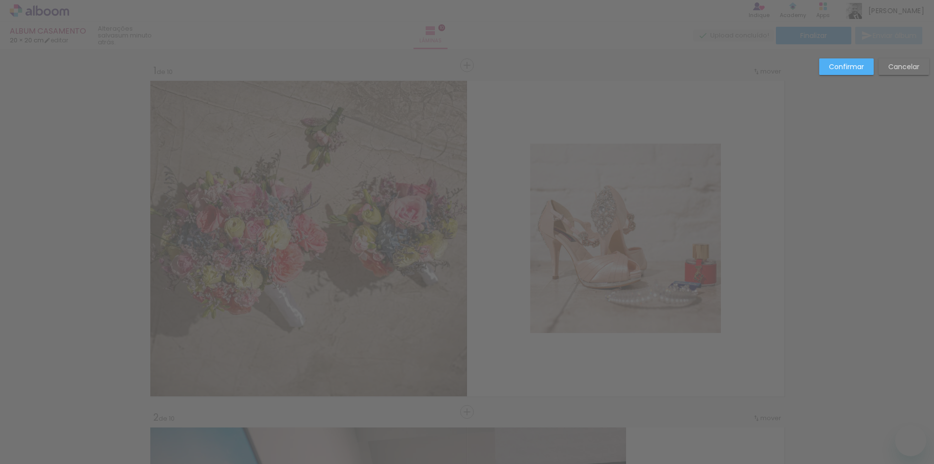
click at [0, 0] on slot "Confirmar" at bounding box center [0, 0] width 0 height 0
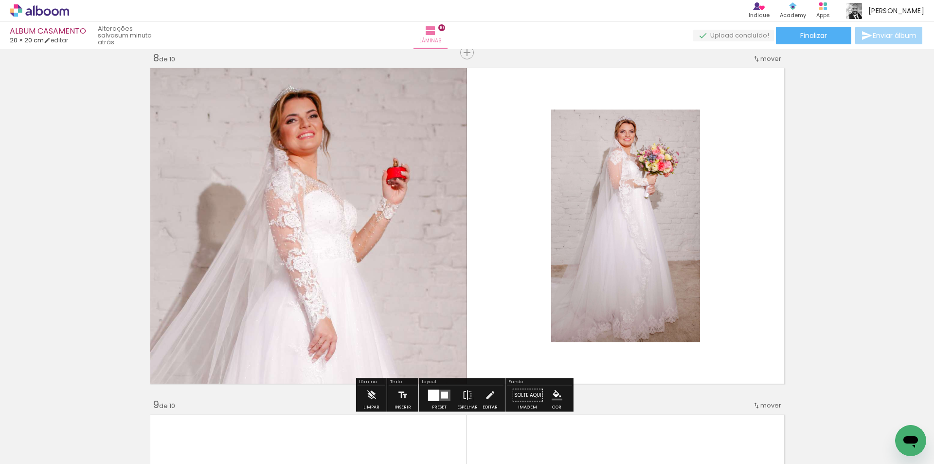
scroll to position [0, 2089]
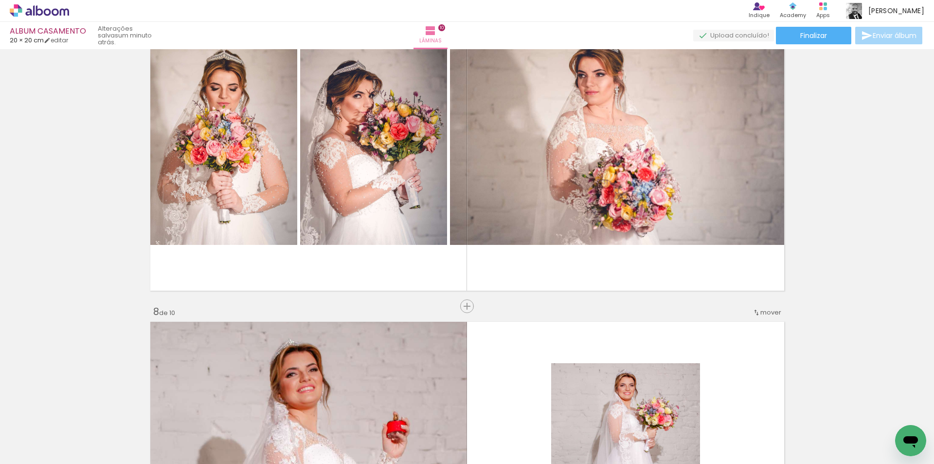
scroll to position [2244, 0]
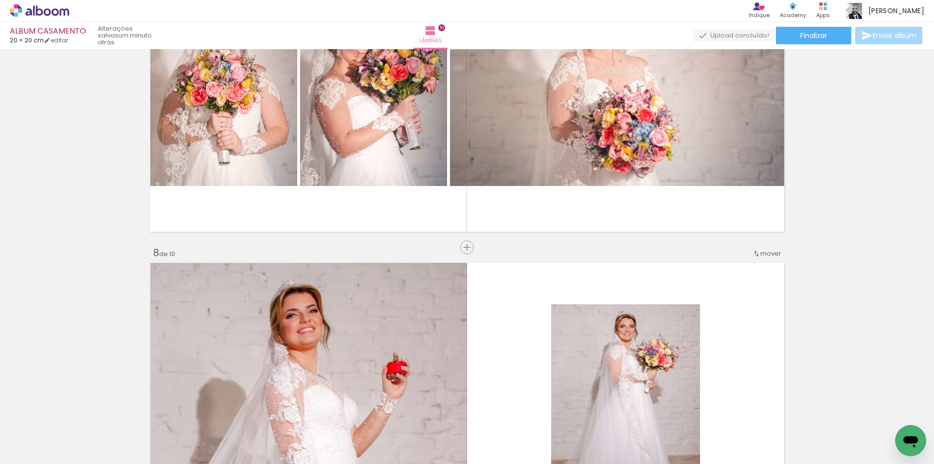
click at [774, 255] on span "mover" at bounding box center [771, 253] width 21 height 9
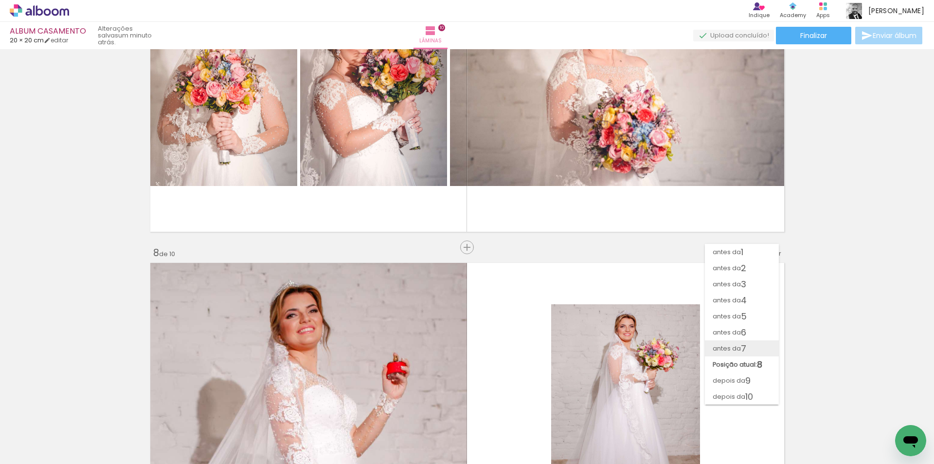
click at [755, 347] on paper-item "antes da 7" at bounding box center [742, 348] width 74 height 16
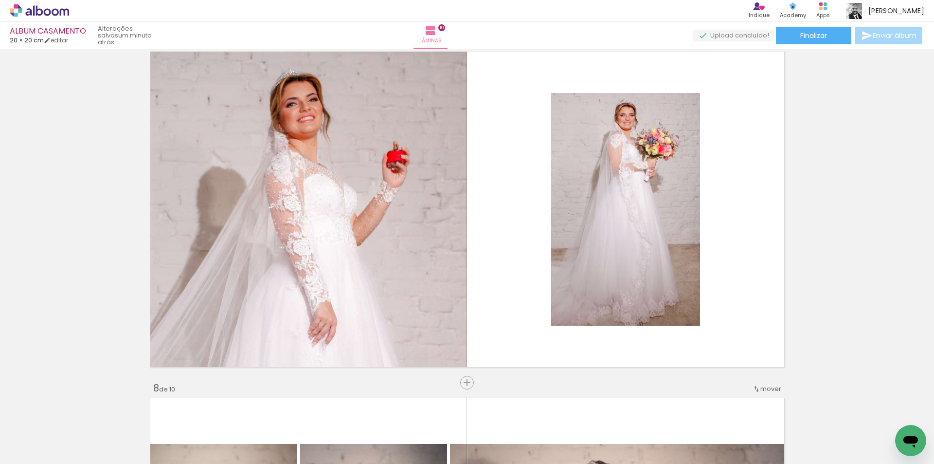
scroll to position [2092, 0]
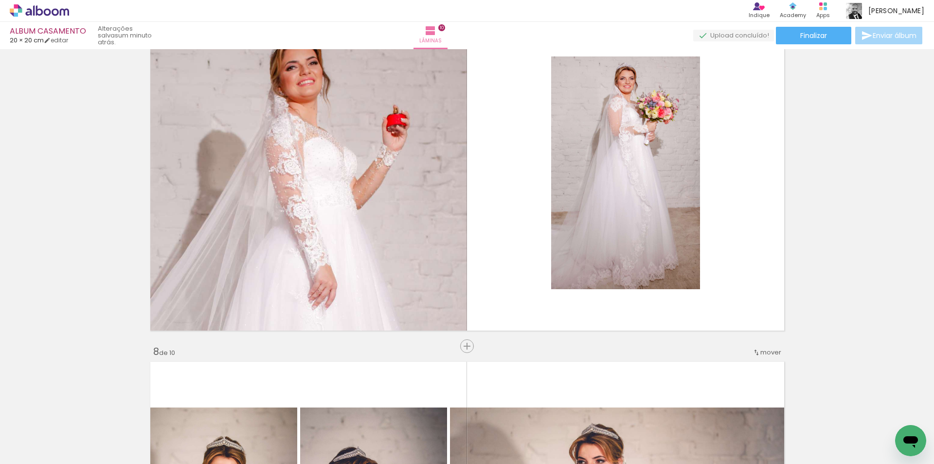
scroll to position [2140, 0]
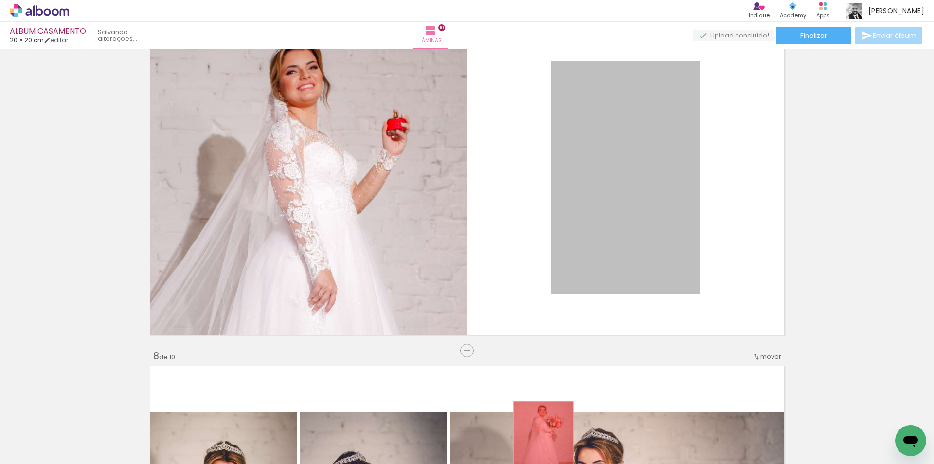
drag, startPoint x: 619, startPoint y: 214, endPoint x: 516, endPoint y: 397, distance: 210.3
click at [539, 449] on quentale-workspace at bounding box center [467, 232] width 934 height 464
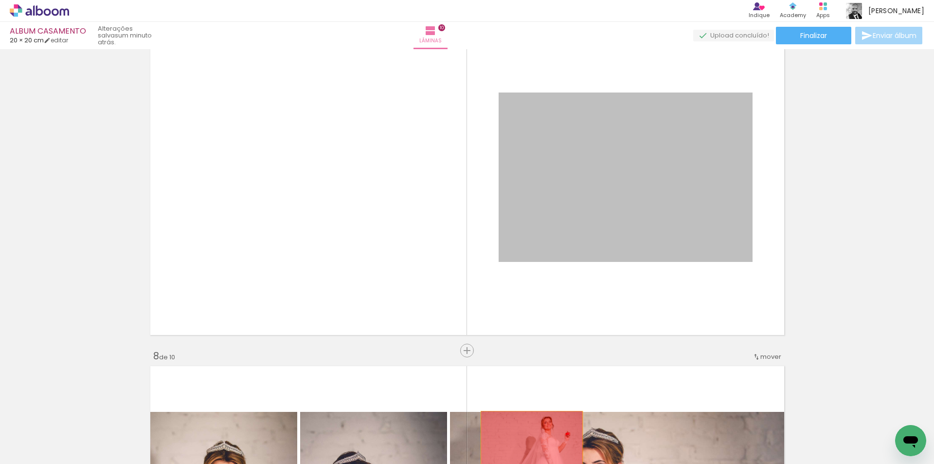
drag, startPoint x: 638, startPoint y: 197, endPoint x: 528, endPoint y: 445, distance: 271.0
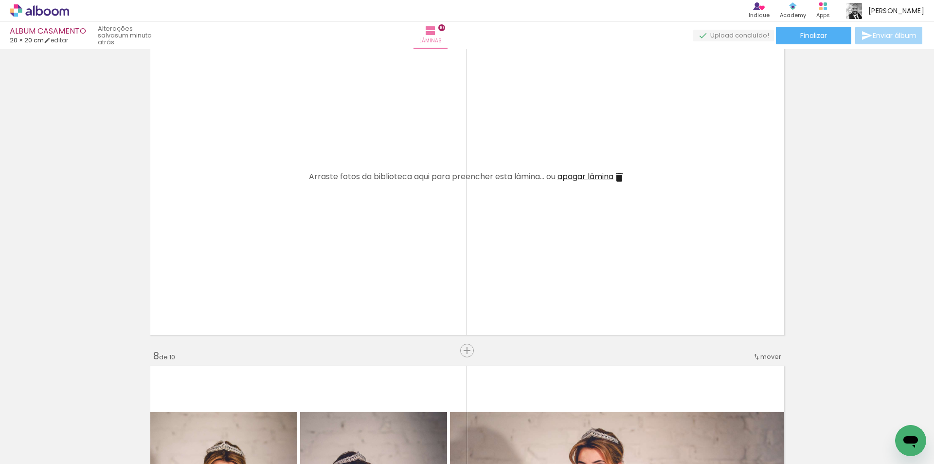
click at [596, 175] on span "apagar lâmina" at bounding box center [586, 176] width 56 height 11
